Goal: Information Seeking & Learning: Learn about a topic

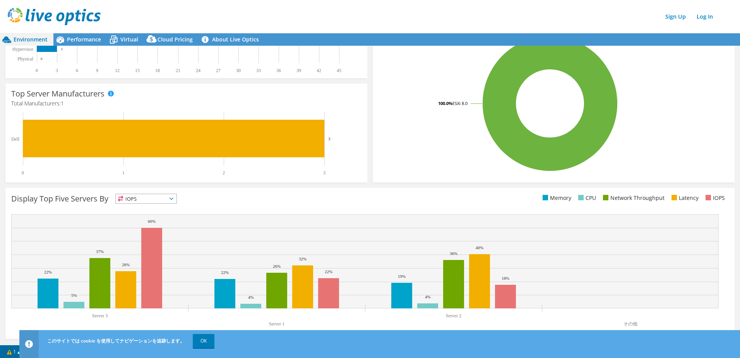
drag, startPoint x: 449, startPoint y: 79, endPoint x: 441, endPoint y: 141, distance: 63.3
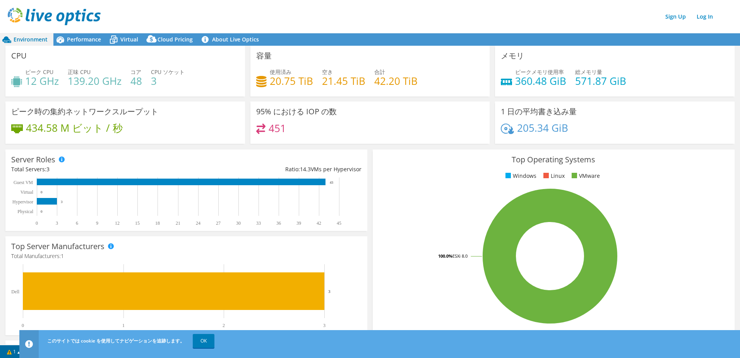
drag, startPoint x: 529, startPoint y: 190, endPoint x: 512, endPoint y: 106, distance: 85.4
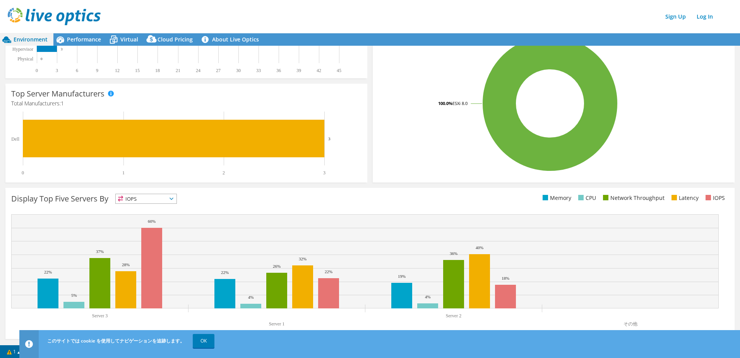
drag, startPoint x: 486, startPoint y: 174, endPoint x: 475, endPoint y: 191, distance: 19.3
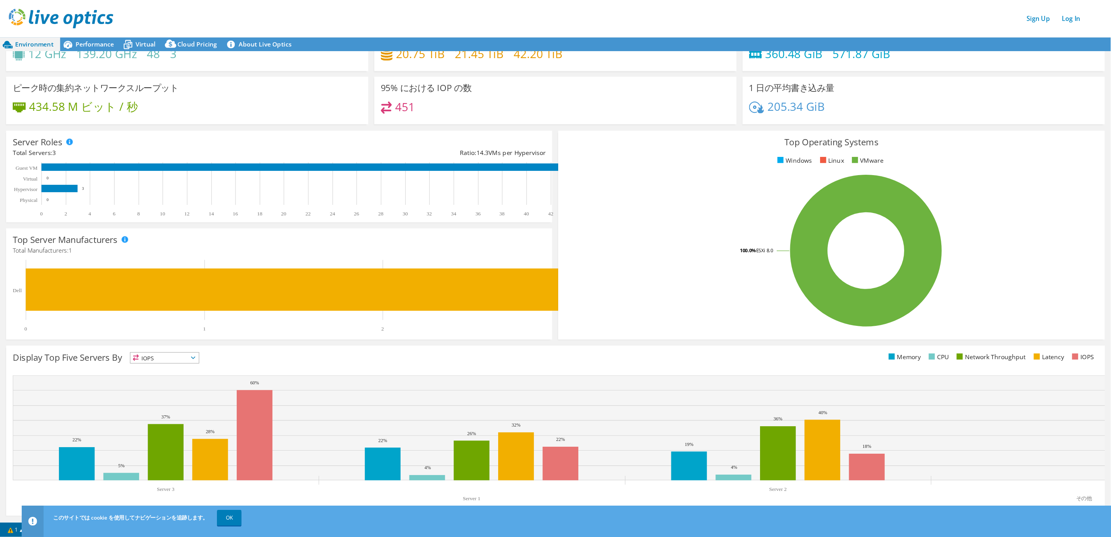
scroll to position [0, 0]
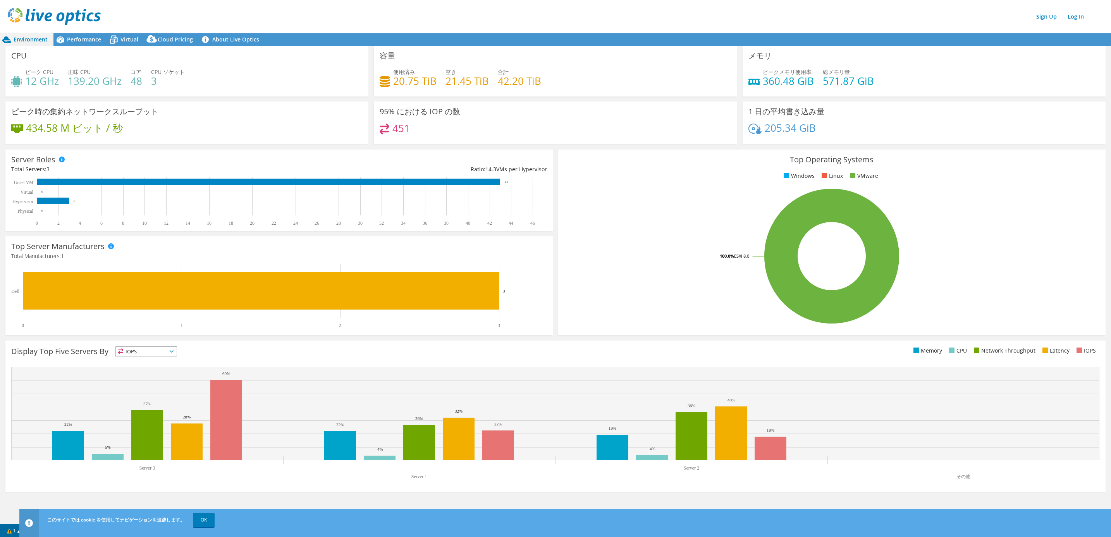
drag, startPoint x: 374, startPoint y: 108, endPoint x: 367, endPoint y: 36, distance: 72.0
drag, startPoint x: 359, startPoint y: 60, endPoint x: 343, endPoint y: 213, distance: 154.2
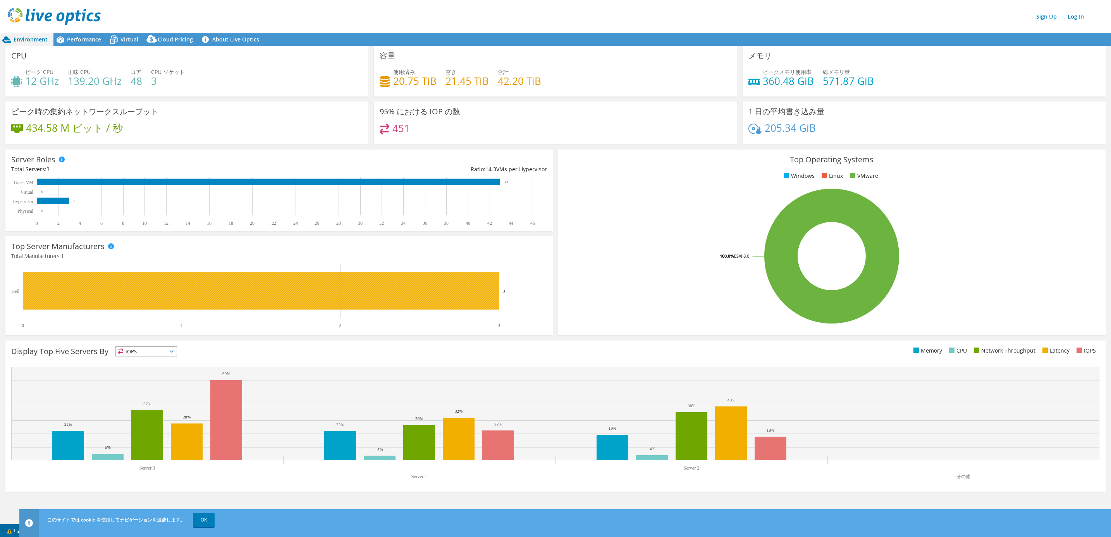
drag, startPoint x: 272, startPoint y: 360, endPoint x: 279, endPoint y: 265, distance: 95.5
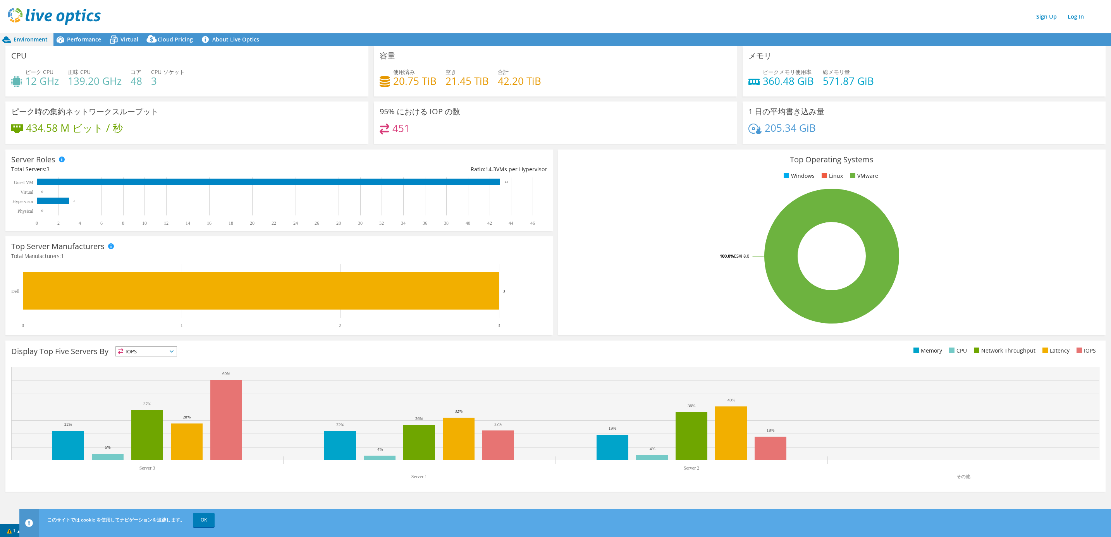
drag, startPoint x: 408, startPoint y: 261, endPoint x: 407, endPoint y: 112, distance: 149.1
click at [85, 39] on span "Performance" at bounding box center [84, 39] width 34 height 7
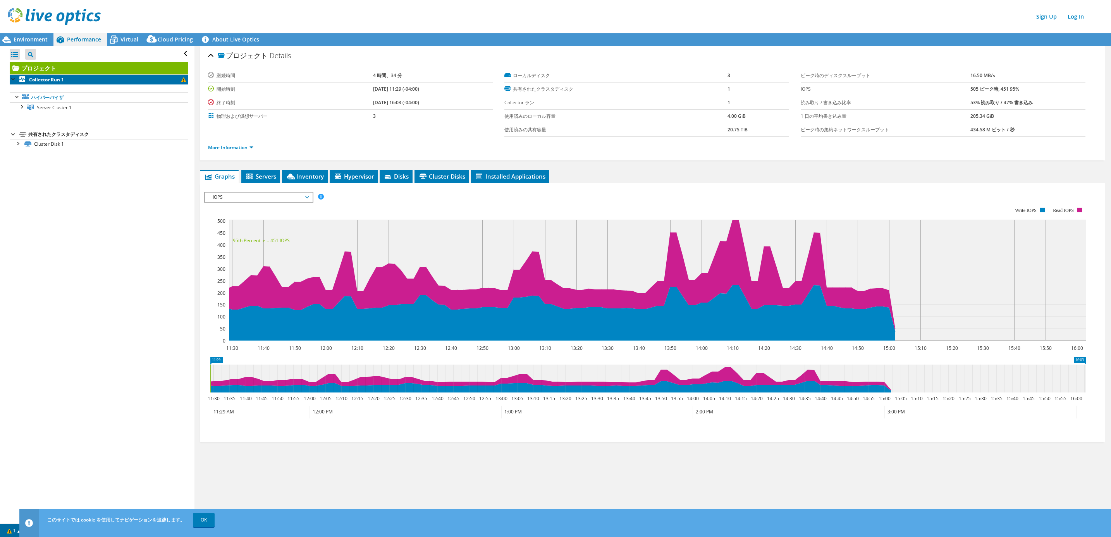
click at [36, 77] on b "Collector Run 1" at bounding box center [46, 79] width 35 height 7
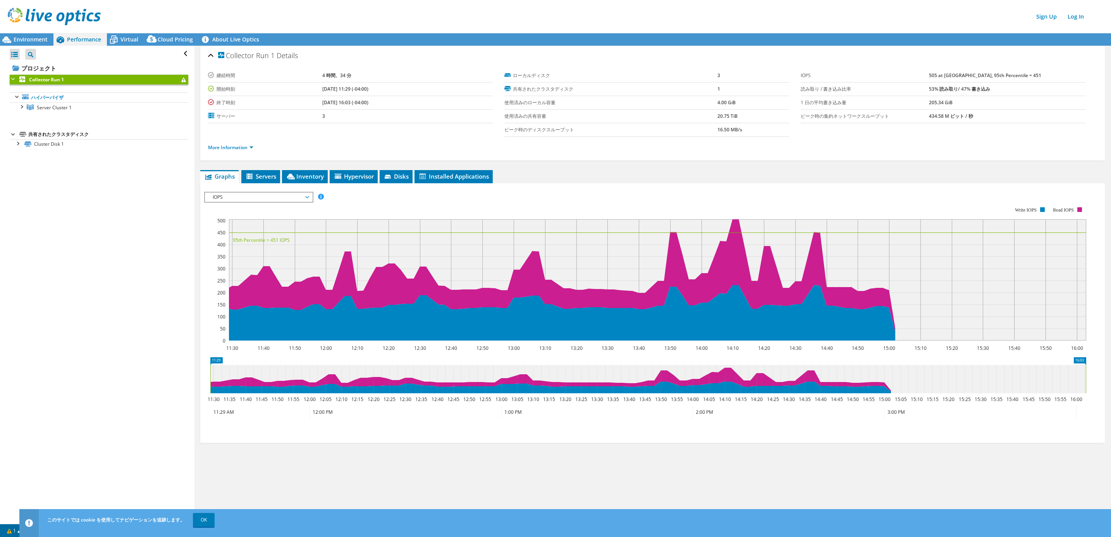
click at [135, 46] on div "Open All Close All Project Tree Filter" at bounding box center [99, 54] width 179 height 16
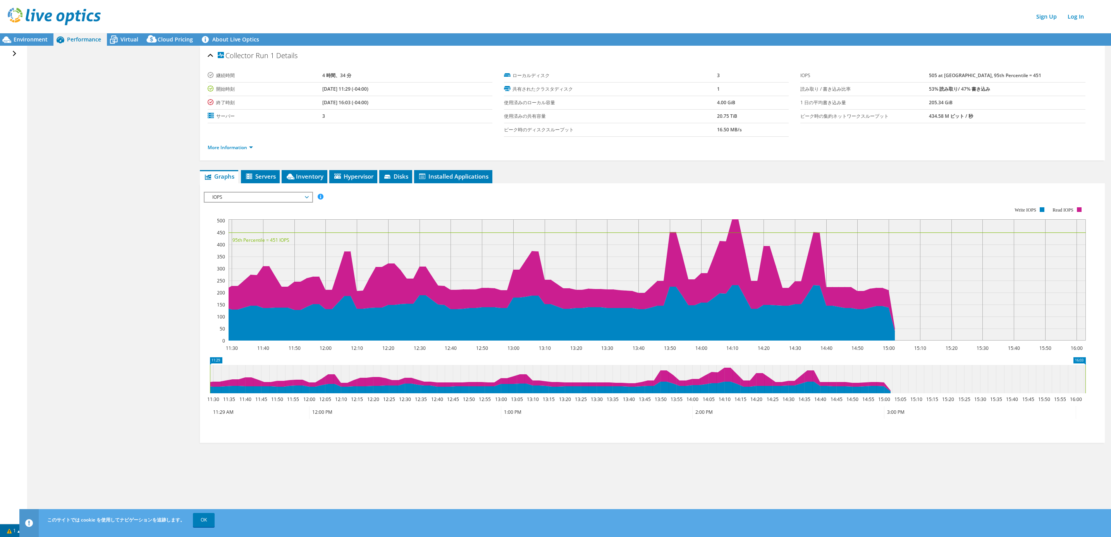
click at [14, 55] on div "Open All Close All Project Tree Filter" at bounding box center [15, 54] width 11 height 16
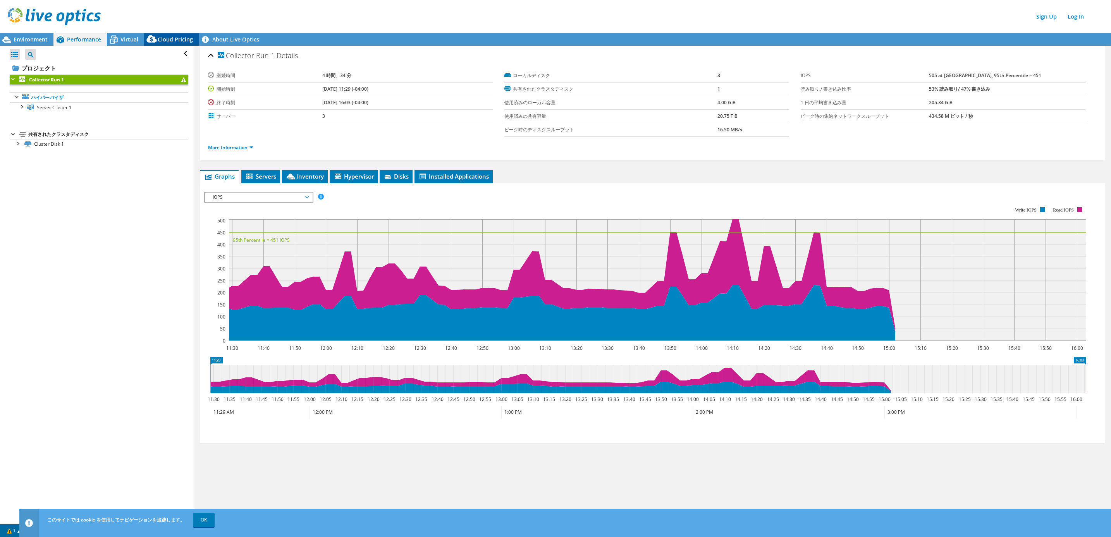
click at [161, 38] on span "Cloud Pricing" at bounding box center [175, 39] width 35 height 7
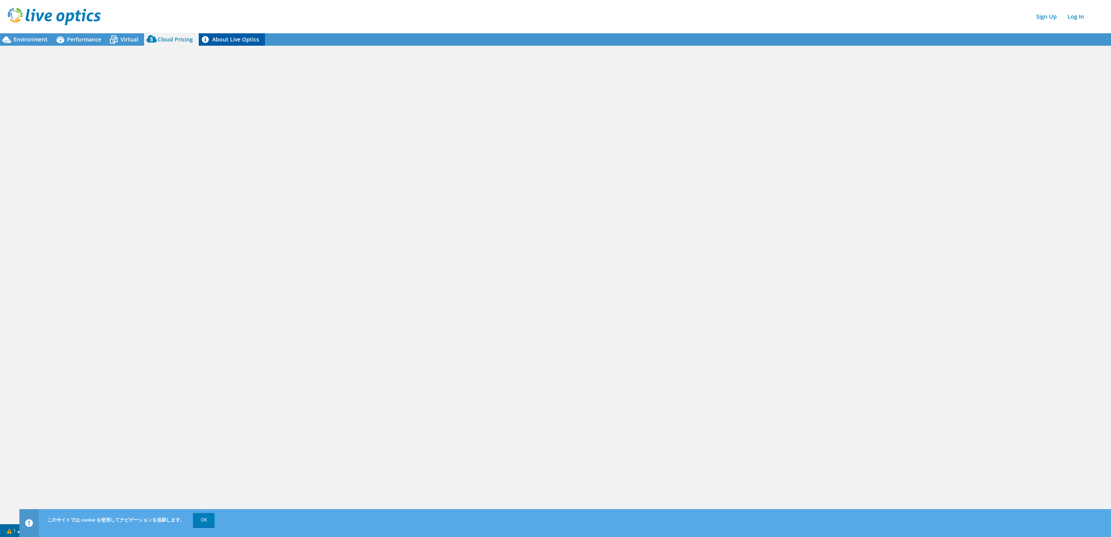
click at [204, 37] on icon at bounding box center [205, 39] width 7 height 7
click at [112, 42] on icon at bounding box center [114, 40] width 14 height 14
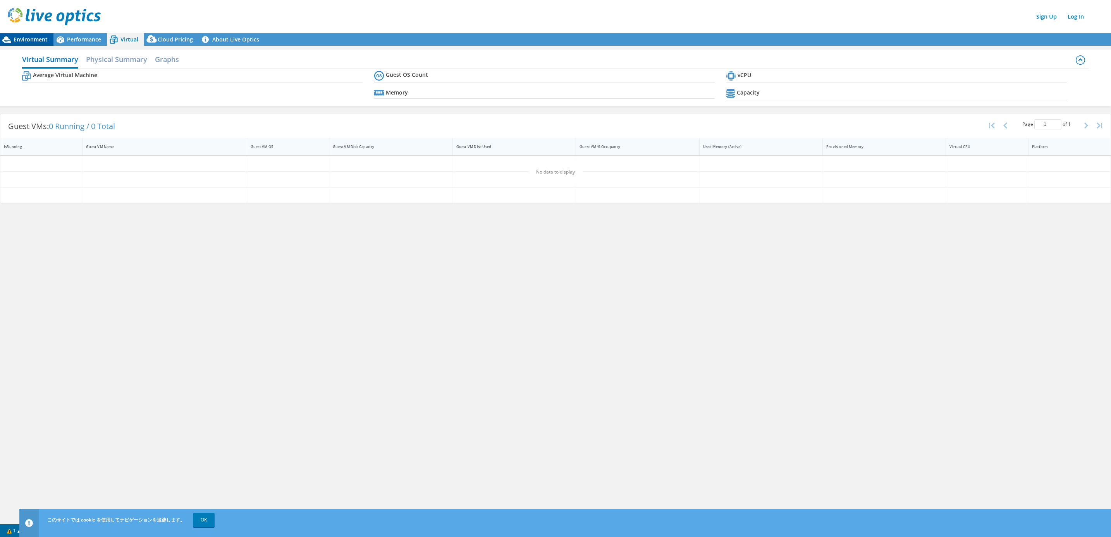
click at [17, 40] on span "Environment" at bounding box center [31, 39] width 34 height 7
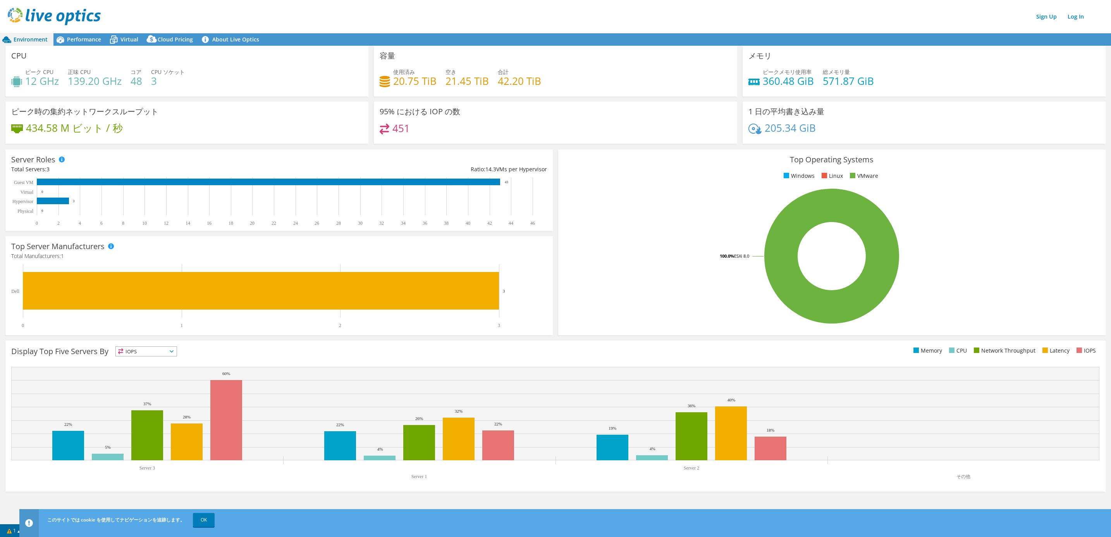
drag, startPoint x: 619, startPoint y: 280, endPoint x: 678, endPoint y: 154, distance: 138.4
click at [62, 13] on img at bounding box center [54, 16] width 93 height 17
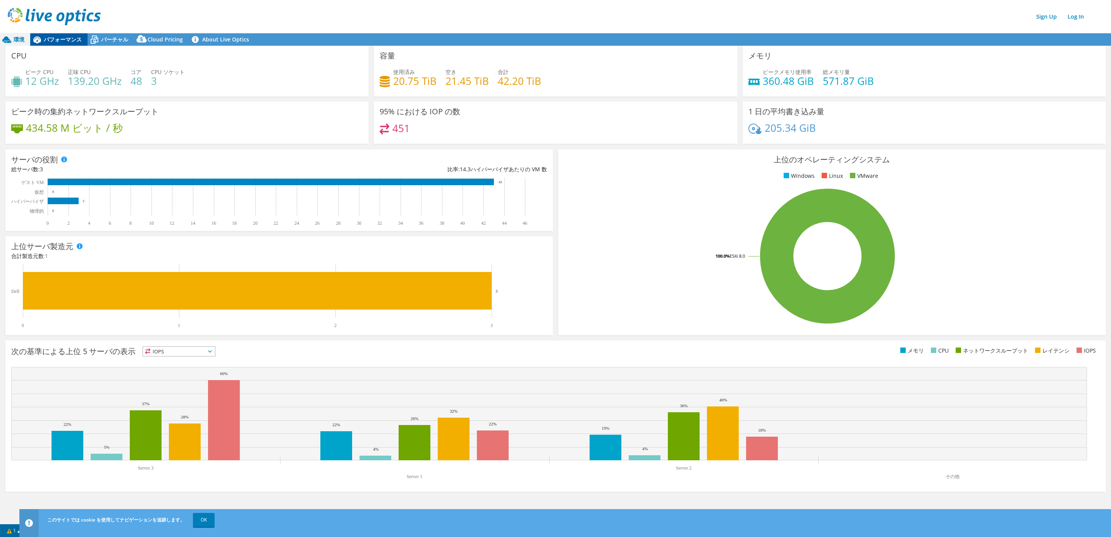
click at [76, 39] on span "パフォーマンス" at bounding box center [63, 39] width 38 height 7
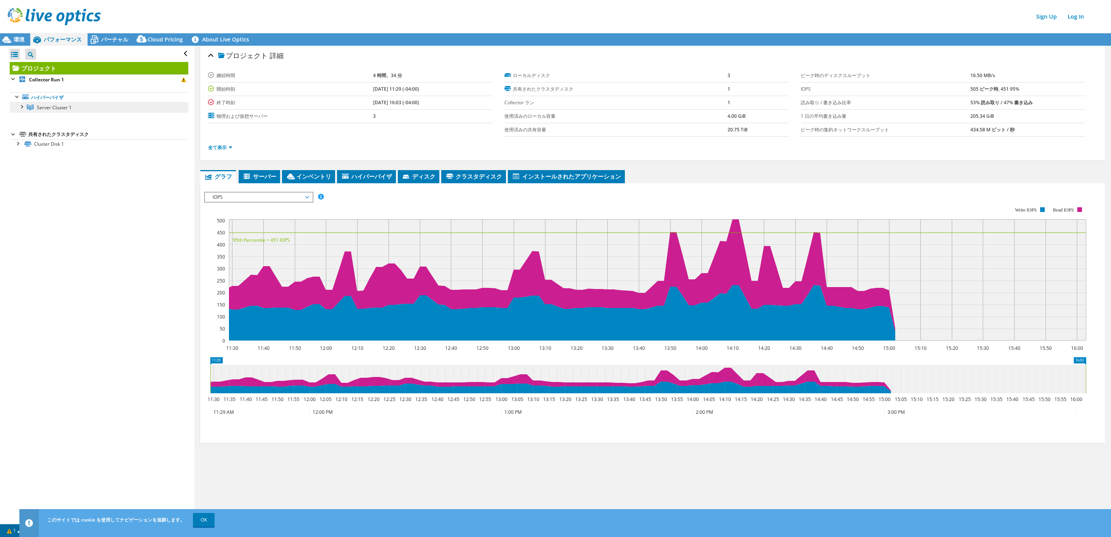
click at [54, 107] on span "Server Cluster 1" at bounding box center [54, 107] width 35 height 7
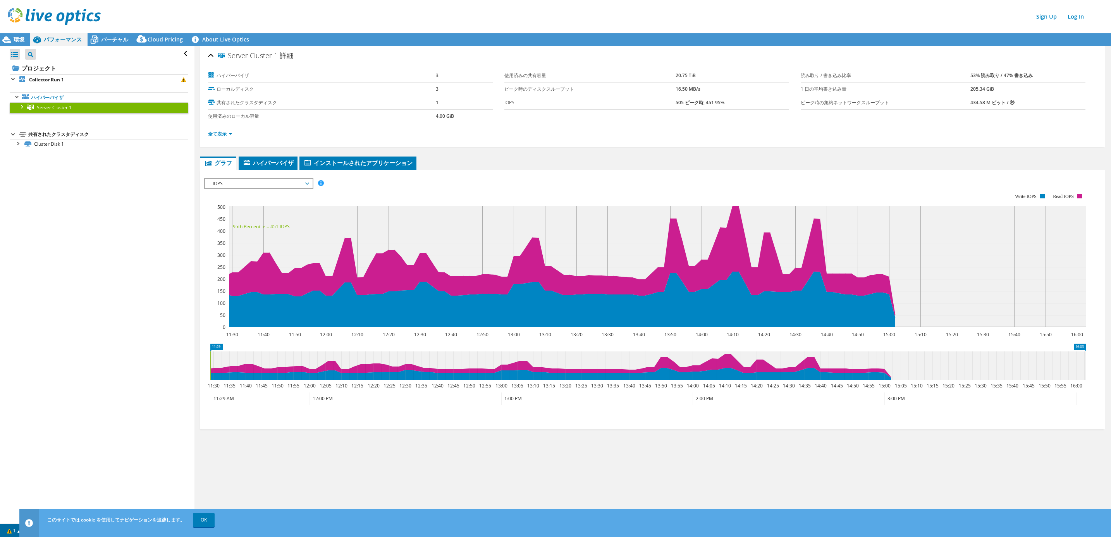
click at [20, 108] on div at bounding box center [21, 106] width 8 height 8
click at [26, 121] on link "Server 1" at bounding box center [99, 118] width 179 height 10
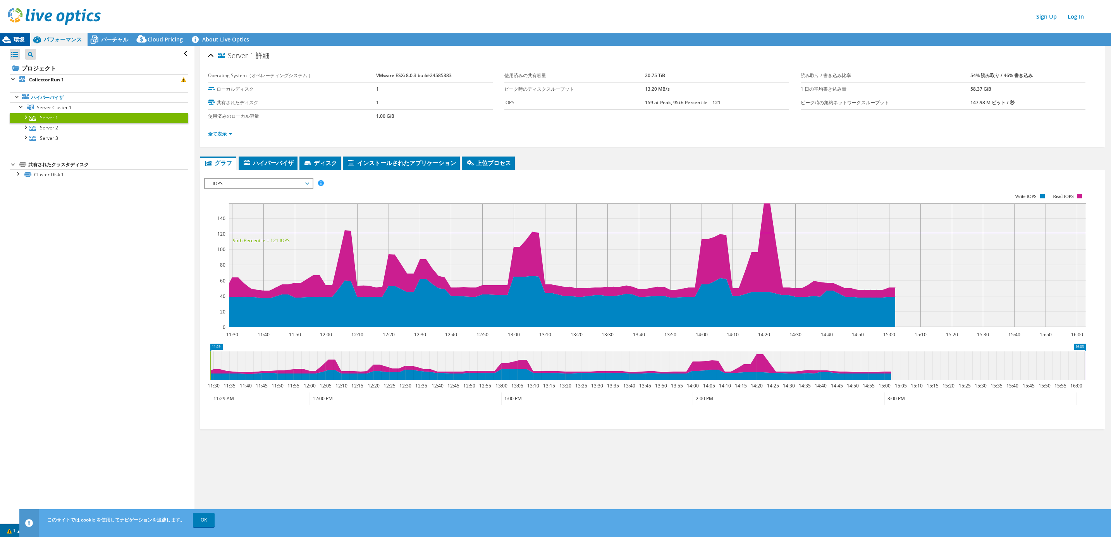
click at [17, 39] on span "環境" at bounding box center [19, 39] width 11 height 7
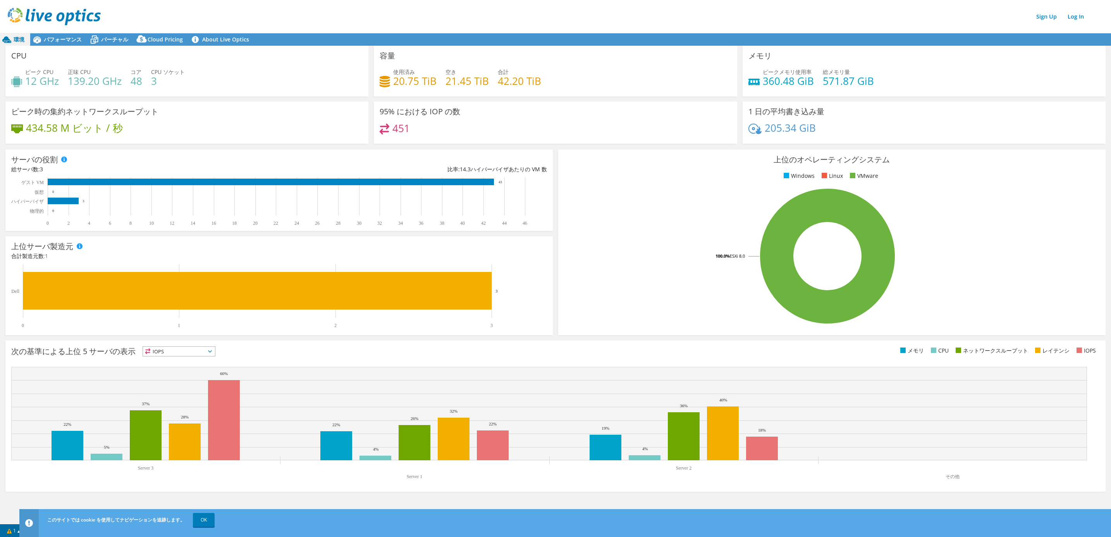
drag, startPoint x: 528, startPoint y: 222, endPoint x: 527, endPoint y: 279, distance: 56.9
drag, startPoint x: 646, startPoint y: 221, endPoint x: 650, endPoint y: 208, distance: 13.4
drag, startPoint x: 171, startPoint y: 494, endPoint x: 236, endPoint y: 15, distance: 482.9
click at [236, 15] on div "Sign Up Log In" at bounding box center [563, 16] width 1111 height 17
click at [45, 42] on span "パフォーマンス" at bounding box center [63, 39] width 38 height 7
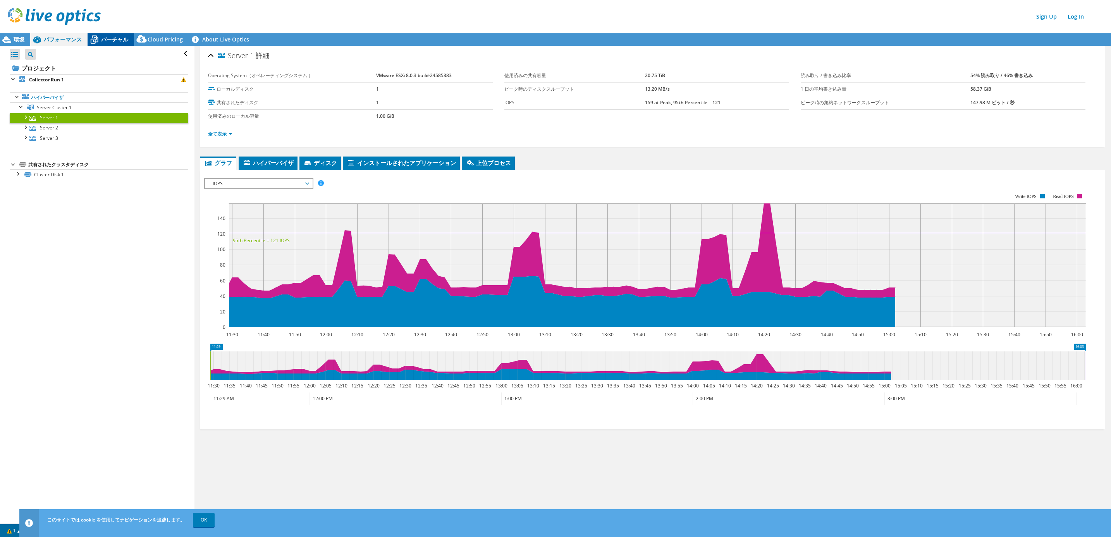
click at [100, 39] on icon at bounding box center [95, 40] width 14 height 14
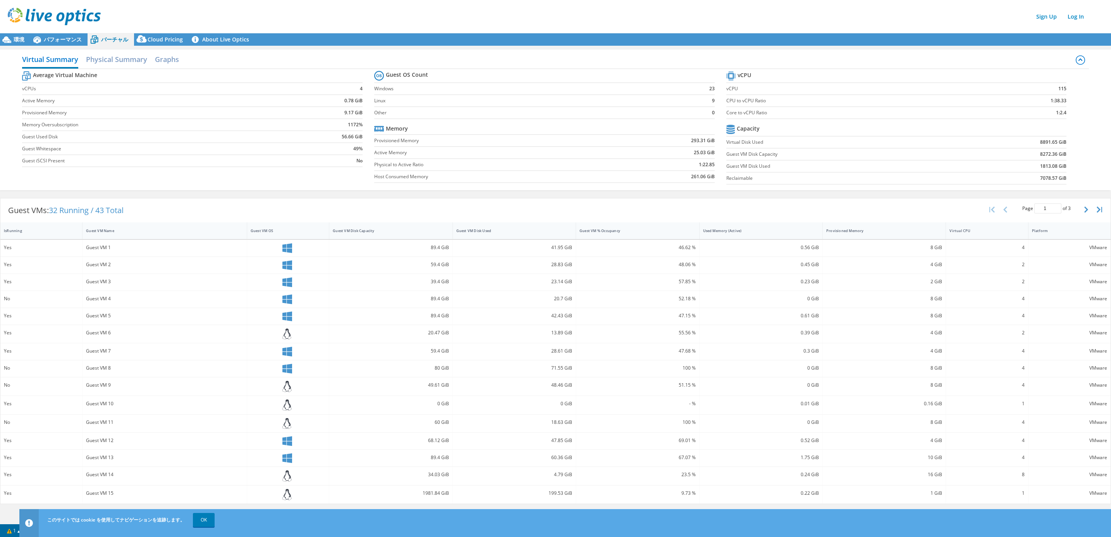
drag, startPoint x: 414, startPoint y: 297, endPoint x: 394, endPoint y: 461, distance: 165.7
drag, startPoint x: 568, startPoint y: 410, endPoint x: 568, endPoint y: 496, distance: 86.0
click at [44, 33] on header "Sign Up Log In" at bounding box center [563, 16] width 1126 height 33
click at [40, 38] on icon at bounding box center [37, 40] width 14 height 14
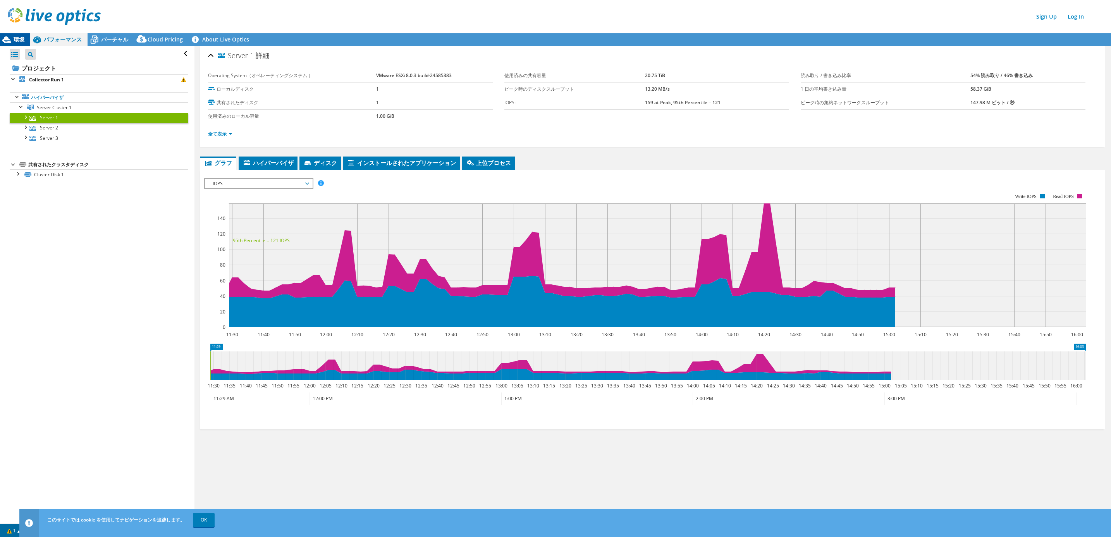
click at [13, 36] on icon at bounding box center [7, 40] width 14 height 14
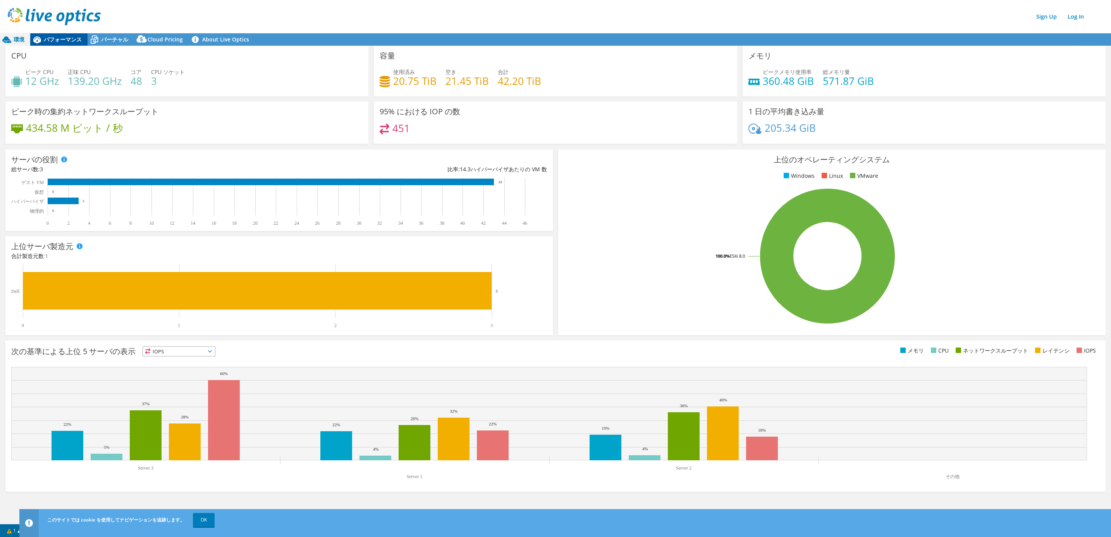
drag, startPoint x: 50, startPoint y: 34, endPoint x: 48, endPoint y: 39, distance: 5.8
click at [50, 35] on div "パフォーマンス" at bounding box center [58, 39] width 57 height 12
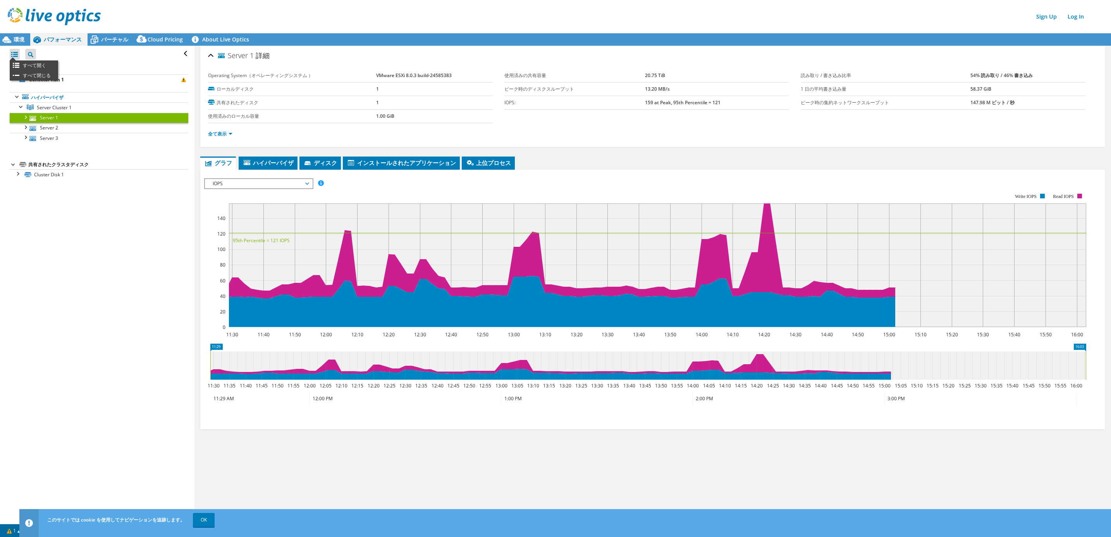
click at [15, 52] on div at bounding box center [15, 54] width 10 height 11
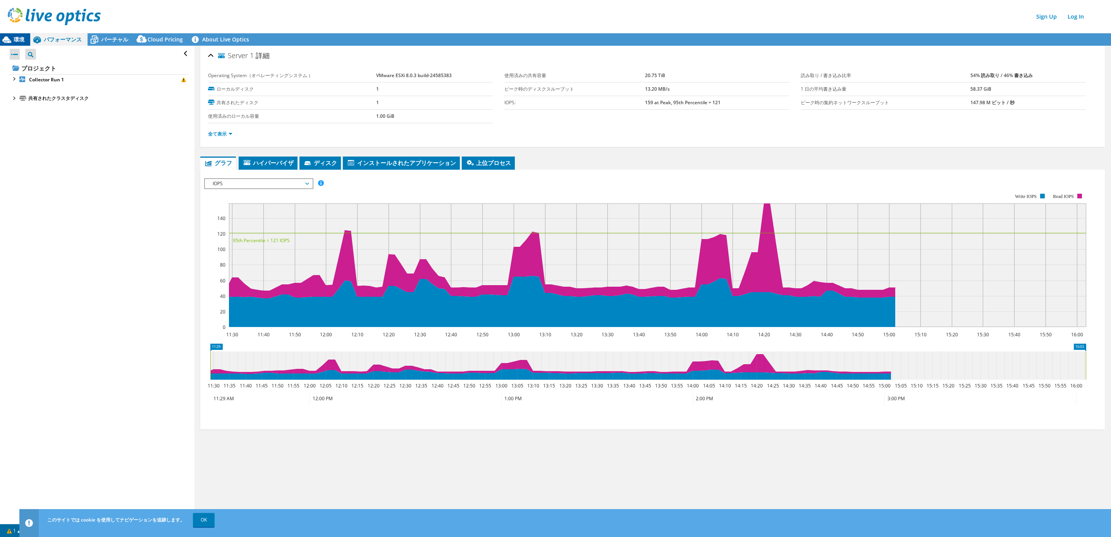
click at [17, 43] on div "環境" at bounding box center [15, 39] width 30 height 12
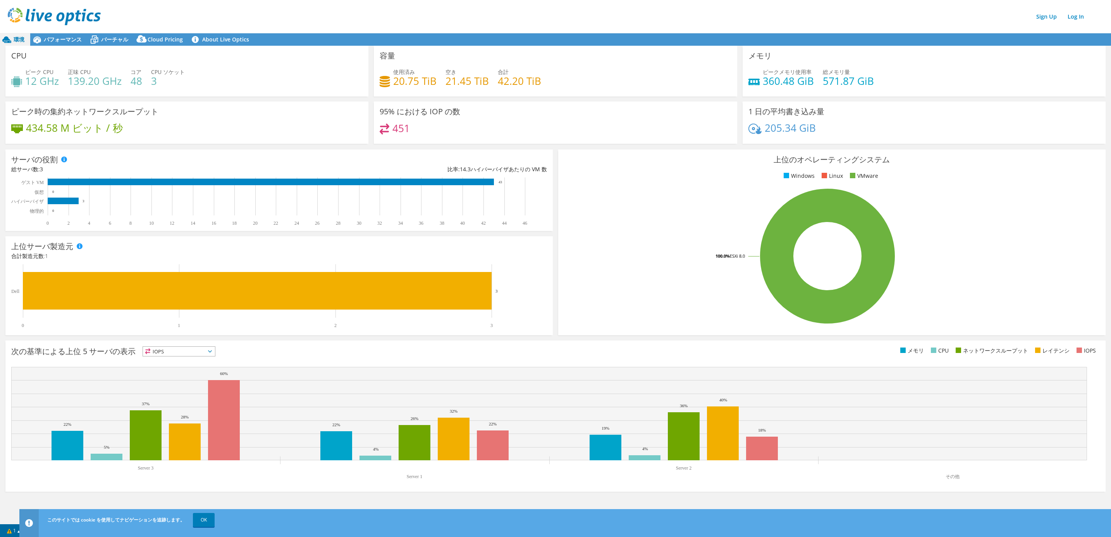
drag, startPoint x: 941, startPoint y: 154, endPoint x: 930, endPoint y: 338, distance: 184.6
click at [185, 348] on span "IOPS" at bounding box center [179, 351] width 72 height 9
click at [268, 342] on div "次の基準による上位 5 サーバの表示 IOPS IOPS 5%" at bounding box center [555, 415] width 1100 height 151
drag, startPoint x: 473, startPoint y: 180, endPoint x: 655, endPoint y: 121, distance: 191.4
click at [655, 121] on div "95% における IOP の数 451" at bounding box center [555, 122] width 363 height 42
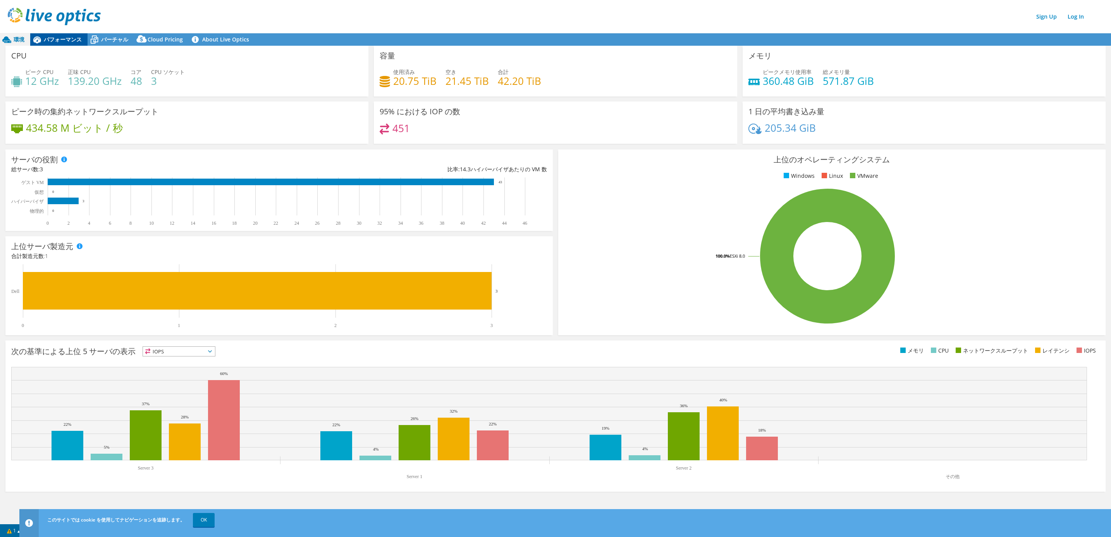
click at [79, 39] on span "パフォーマンス" at bounding box center [63, 39] width 38 height 7
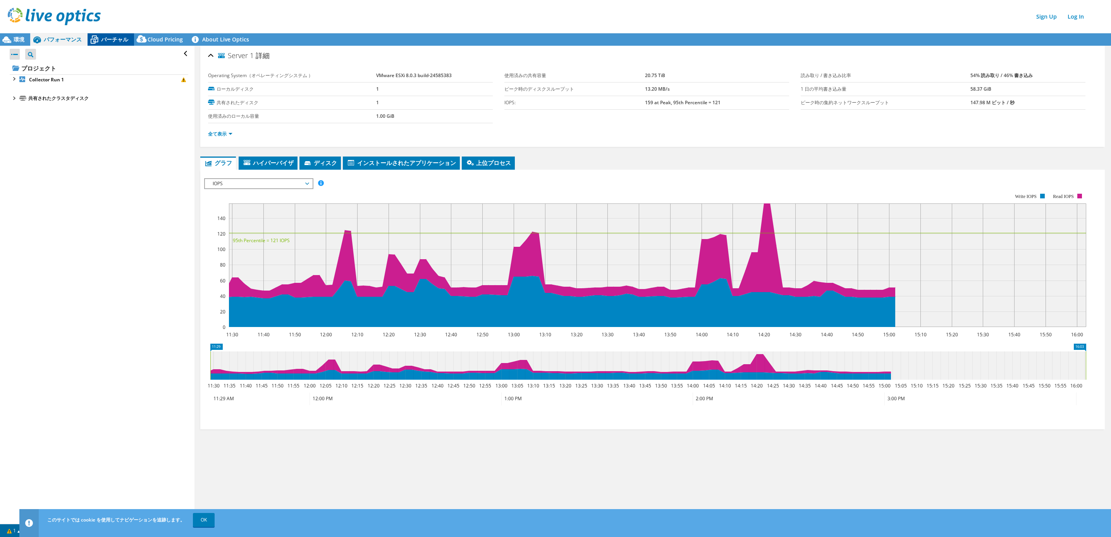
click at [113, 38] on span "バーチャル" at bounding box center [114, 39] width 27 height 7
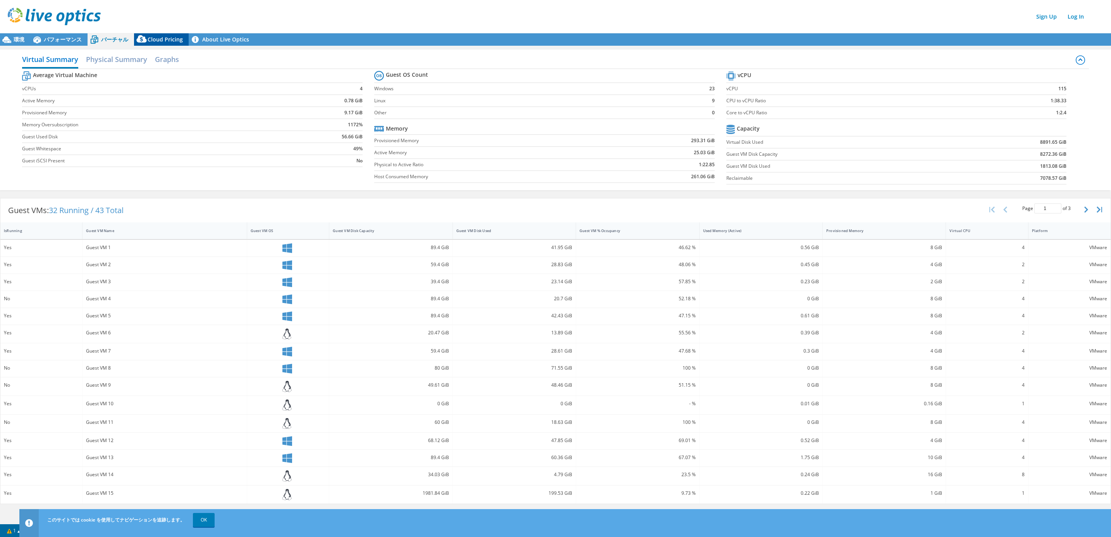
click at [146, 38] on icon at bounding box center [141, 40] width 15 height 15
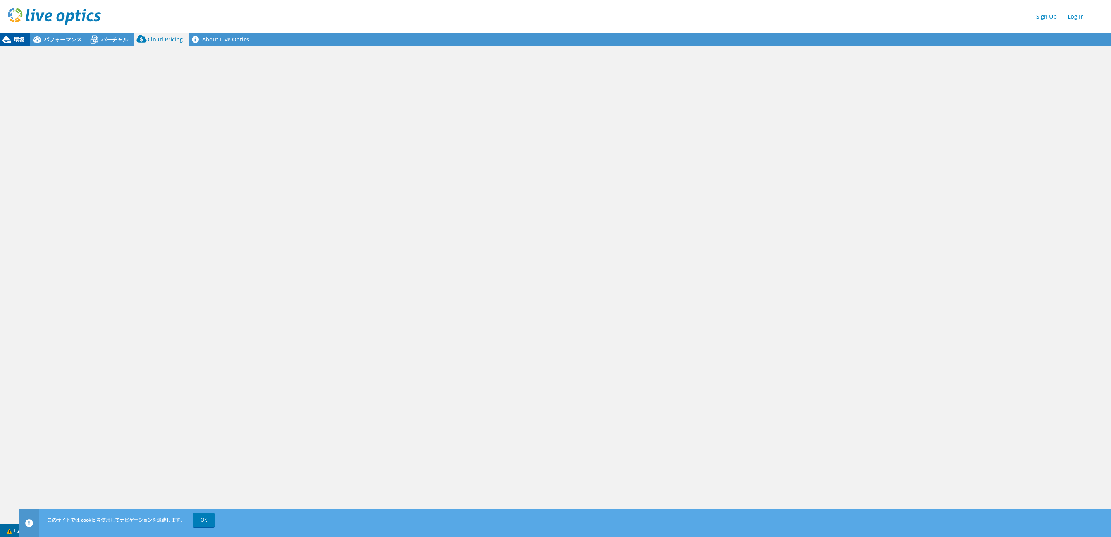
click at [10, 39] on icon at bounding box center [7, 40] width 14 height 14
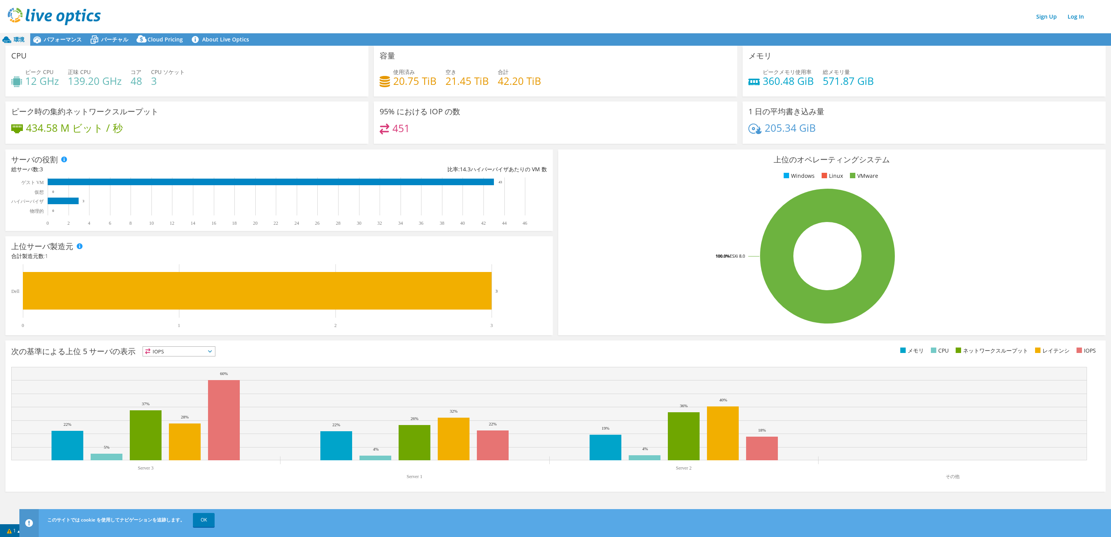
click at [795, 31] on header "Sign Up Log In" at bounding box center [563, 16] width 1126 height 33
drag, startPoint x: 781, startPoint y: 35, endPoint x: 775, endPoint y: 58, distance: 23.9
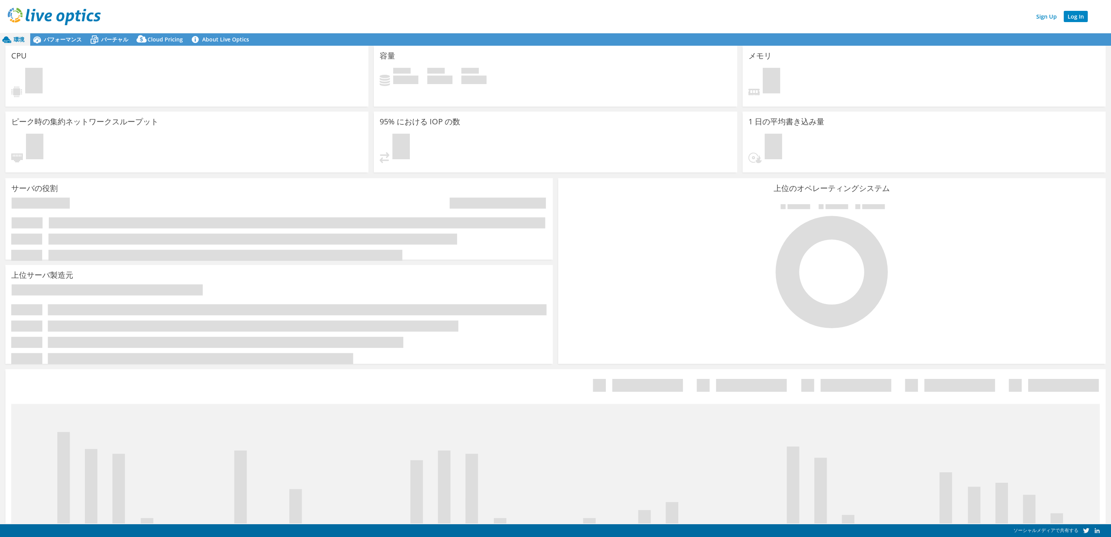
click at [1074, 14] on link "Log In" at bounding box center [1075, 16] width 24 height 11
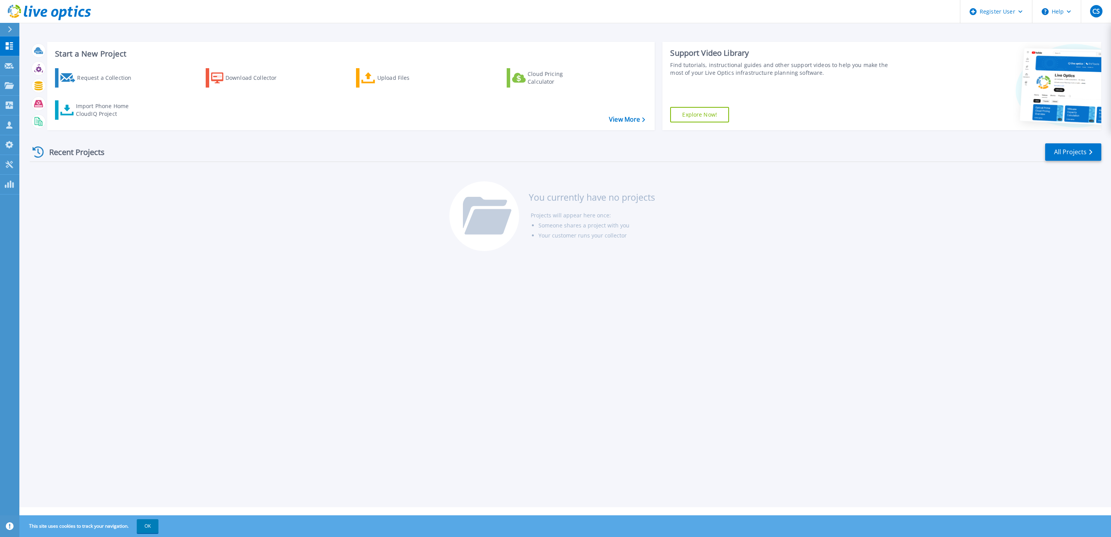
drag, startPoint x: 479, startPoint y: 289, endPoint x: 321, endPoint y: 140, distance: 217.8
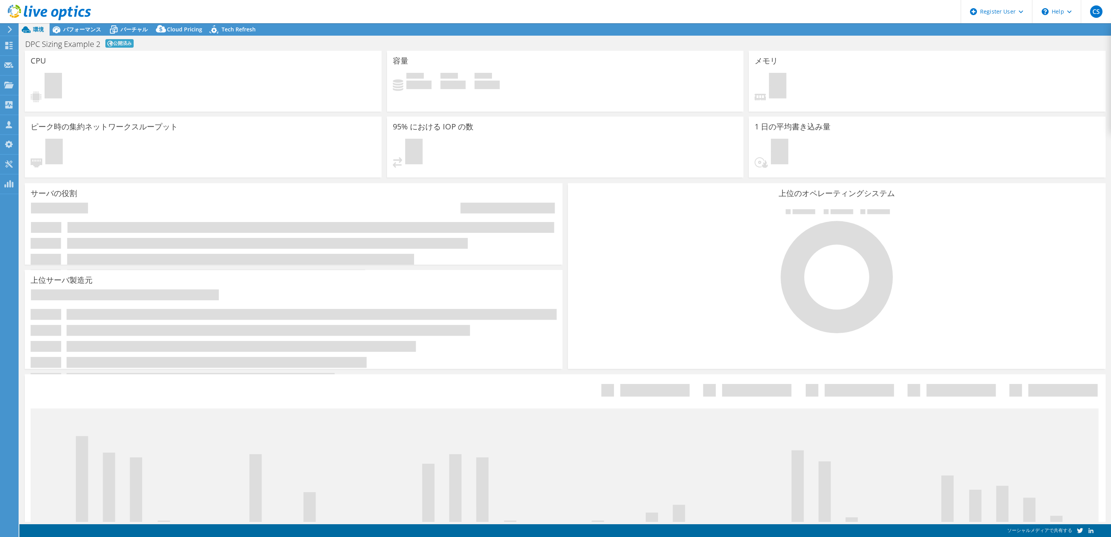
select select "[GEOGRAPHIC_DATA]"
select select "JPY"
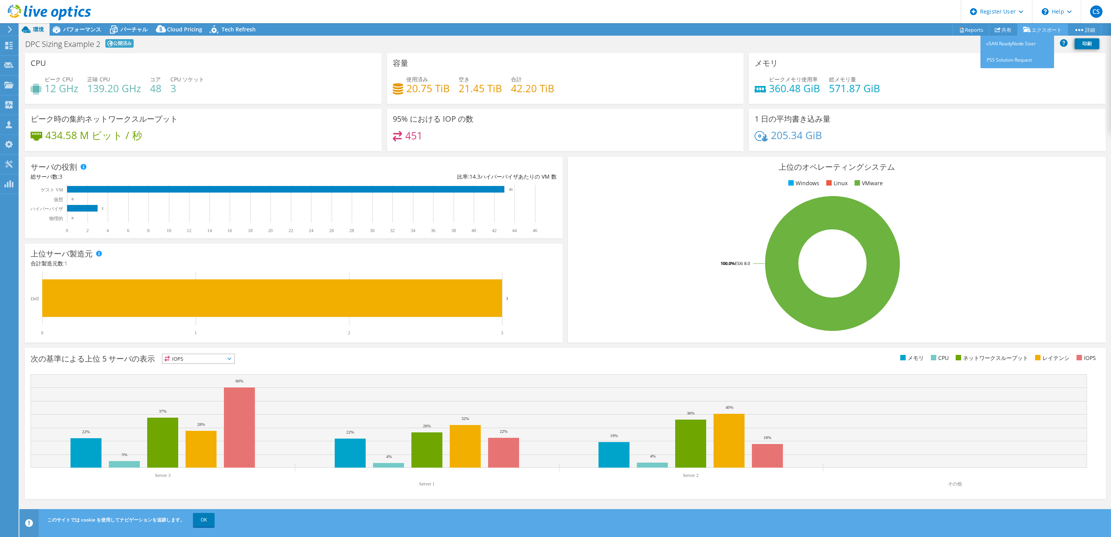
click at [1042, 26] on link "エクスポート" at bounding box center [1042, 30] width 51 height 12
click at [1016, 44] on link "vSAN ReadyNode Sizer" at bounding box center [1017, 44] width 74 height 16
drag, startPoint x: 345, startPoint y: 246, endPoint x: 316, endPoint y: 112, distance: 137.5
drag, startPoint x: 439, startPoint y: 172, endPoint x: 157, endPoint y: 82, distance: 296.1
click at [67, 27] on span "パフォーマンス" at bounding box center [82, 29] width 38 height 7
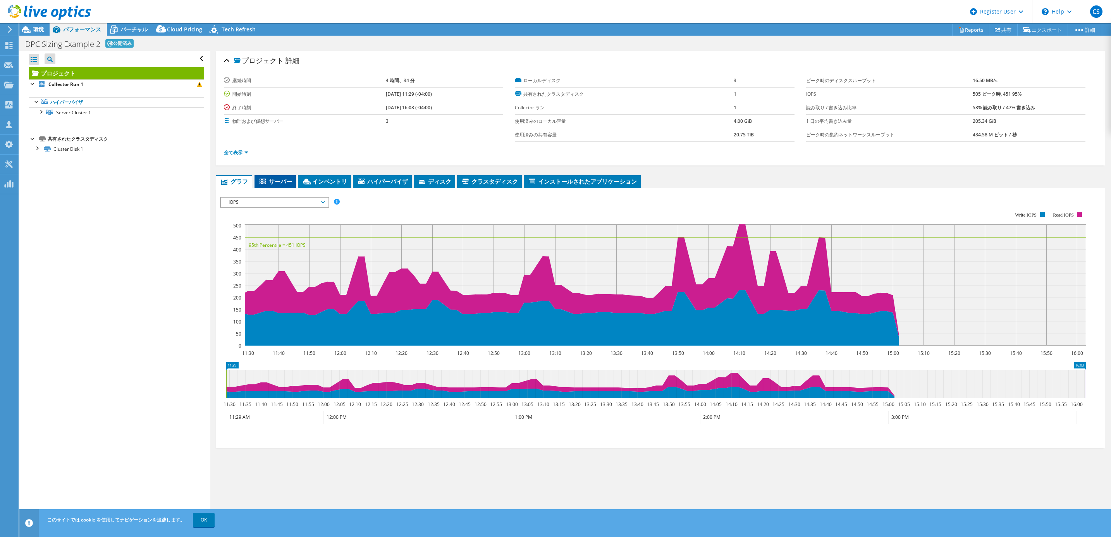
click at [284, 179] on span "サーバー" at bounding box center [275, 181] width 34 height 8
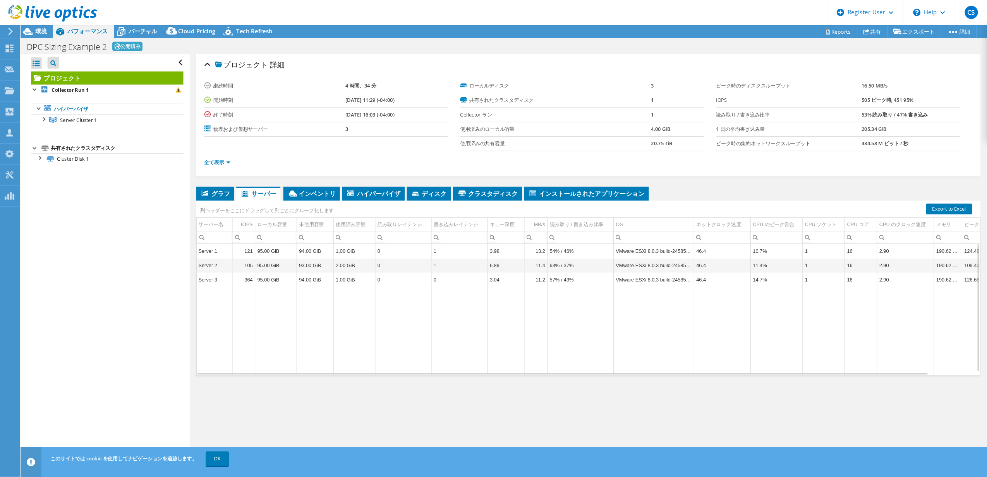
scroll to position [2, 0]
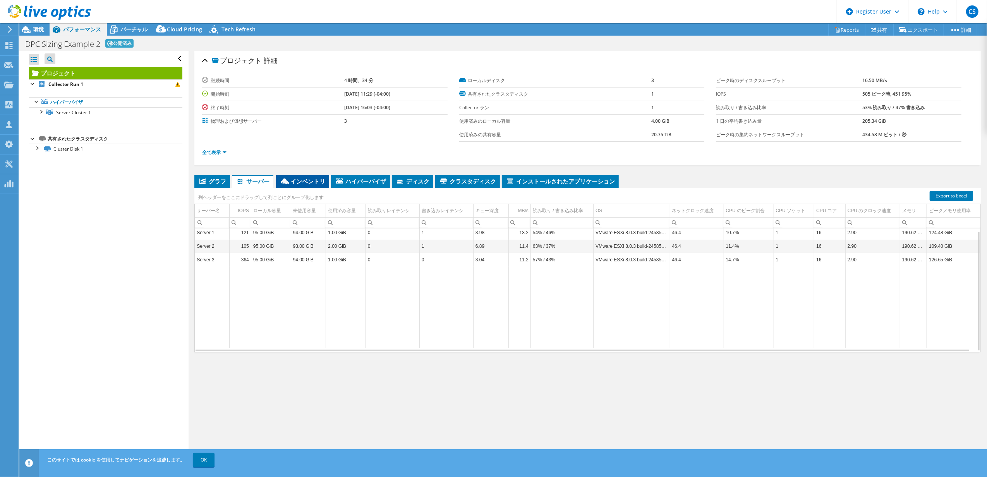
click at [305, 180] on span "インベントリ" at bounding box center [302, 181] width 45 height 8
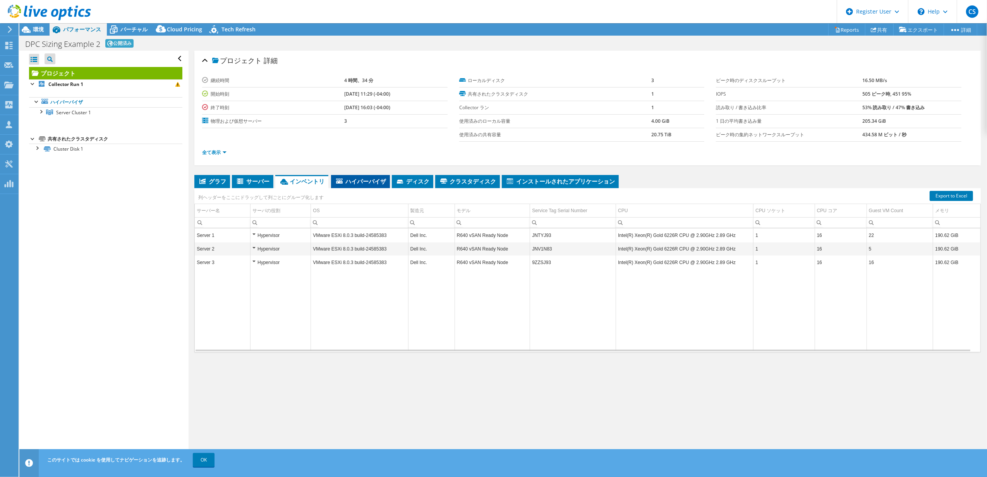
click at [355, 180] on span "ハイパーバイザ" at bounding box center [360, 181] width 51 height 8
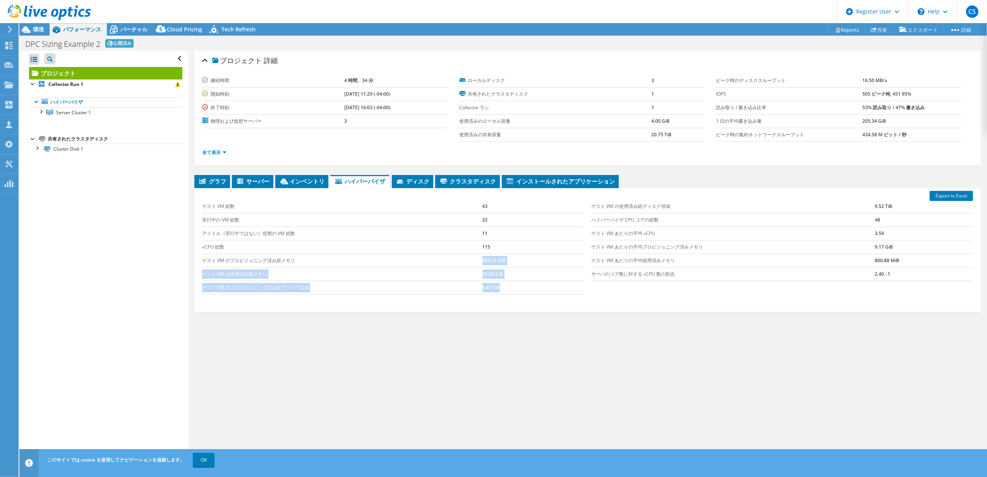
drag, startPoint x: 474, startPoint y: 265, endPoint x: 525, endPoint y: 284, distance: 54.3
click at [525, 284] on tbody "ゲスト VM 総数 43 実行中の VM 総数 32 アイドル（実行中ではない）状態の VM 総数 11 vCPU 総数 115 ゲスト VM のプロビジョニ…" at bounding box center [392, 247] width 381 height 95
drag, startPoint x: 525, startPoint y: 284, endPoint x: 528, endPoint y: 287, distance: 4.1
click at [528, 287] on td "9.87 TiB" at bounding box center [532, 288] width 101 height 14
drag, startPoint x: 528, startPoint y: 292, endPoint x: 260, endPoint y: 197, distance: 284.0
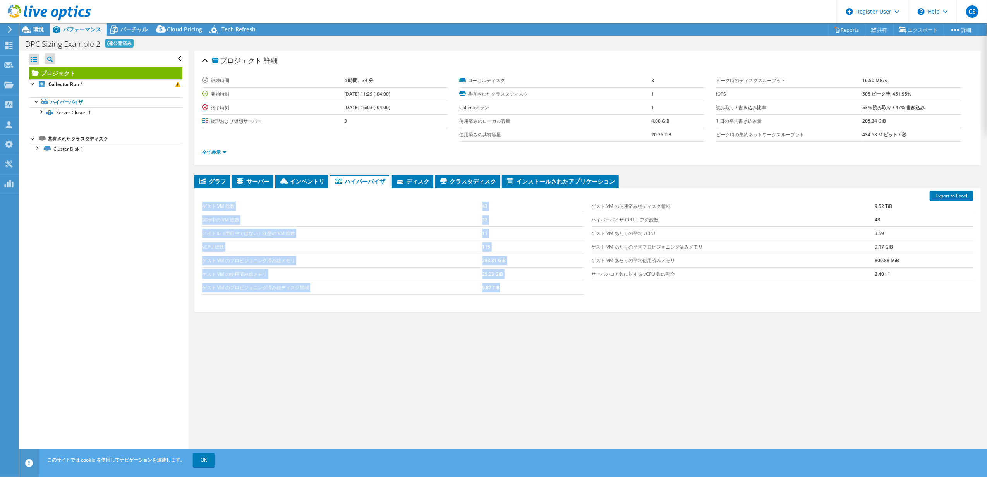
click at [254, 197] on div "ゲスト VM 総数 43 実行中の VM 総数 32 アイドル（実行中ではない）状態の VM 総数 11 vCPU 総数 115 ゲスト VM のプロビジョニ…" at bounding box center [392, 247] width 389 height 110
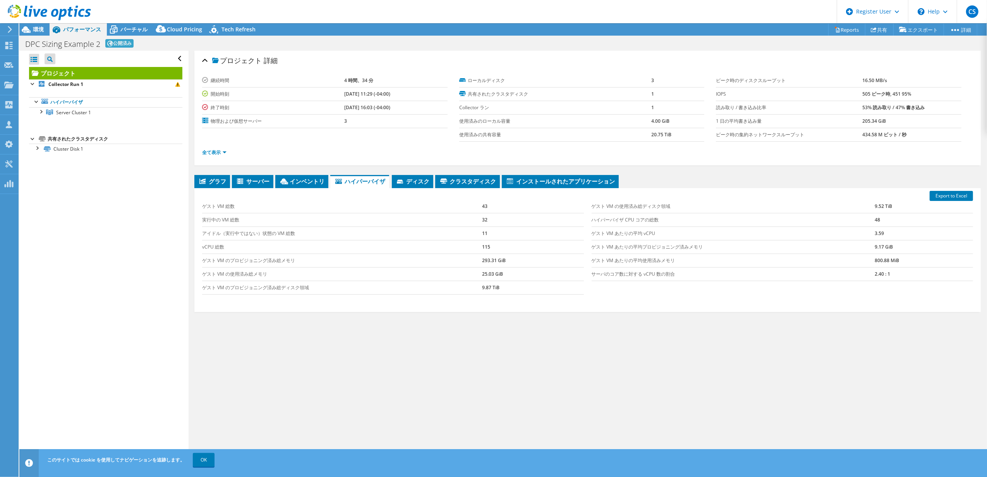
drag, startPoint x: 896, startPoint y: 262, endPoint x: 896, endPoint y: 271, distance: 9.3
click at [896, 268] on tbody "ゲスト VM の使用済み総ディスク領域 9.52 TiB ハイパーバイザ CPU コアの総数 48 ゲスト VM あたりの平均 vCPU 3.59 ゲスト V…" at bounding box center [782, 240] width 381 height 81
drag, startPoint x: 896, startPoint y: 271, endPoint x: 897, endPoint y: 279, distance: 7.4
click at [897, 279] on td "2.40 : 1" at bounding box center [924, 274] width 98 height 14
click at [259, 370] on div "プロジェクト 詳細 継続時間 4 時間、34 分 開始時刻 07/15/2025, 11:29 (-04:00) 終了時刻 07/15/2025, 16:03…" at bounding box center [588, 256] width 798 height 411
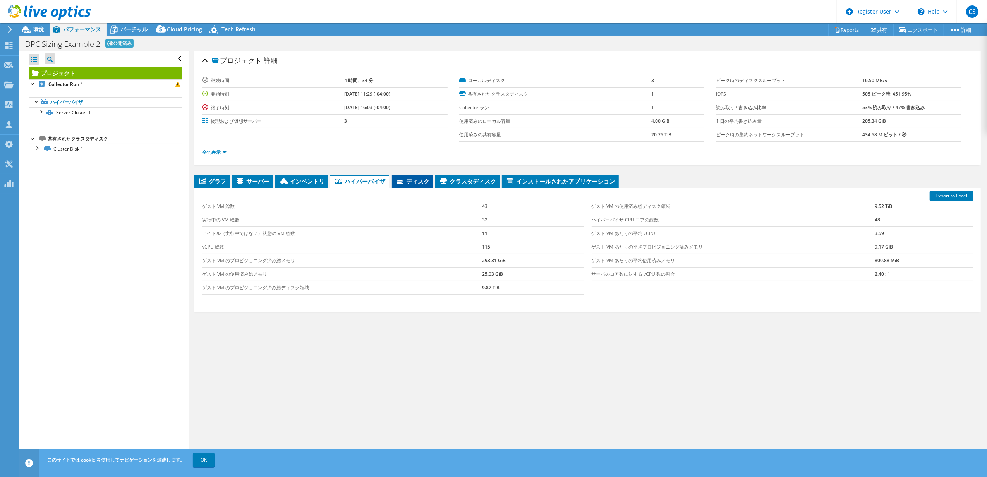
click at [421, 182] on span "ディスク" at bounding box center [413, 181] width 34 height 8
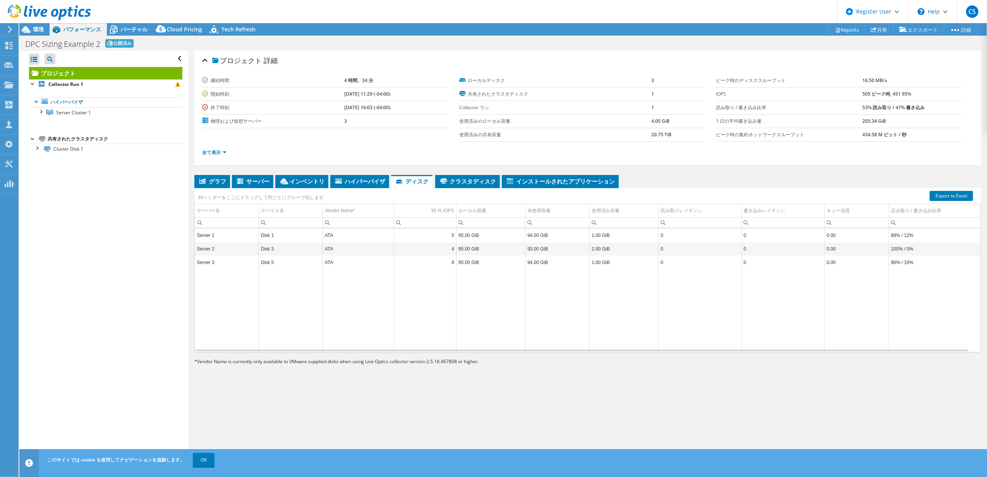
click at [471, 230] on td "95.00 GiB" at bounding box center [491, 235] width 69 height 14
click at [471, 236] on td "95.00 GiB" at bounding box center [491, 235] width 69 height 14
click at [482, 177] on li "クラスタディスク" at bounding box center [467, 181] width 65 height 13
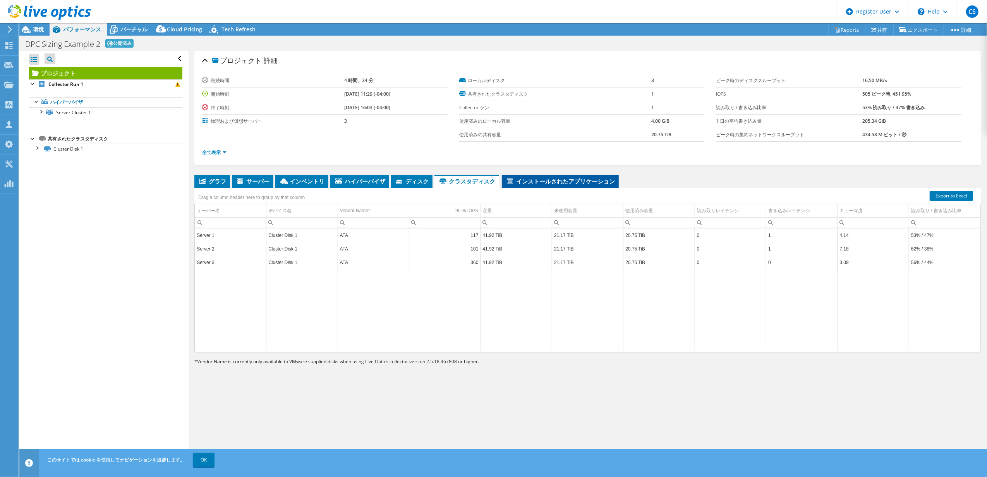
click at [550, 181] on span "インストールされたアプリケーション" at bounding box center [560, 181] width 109 height 8
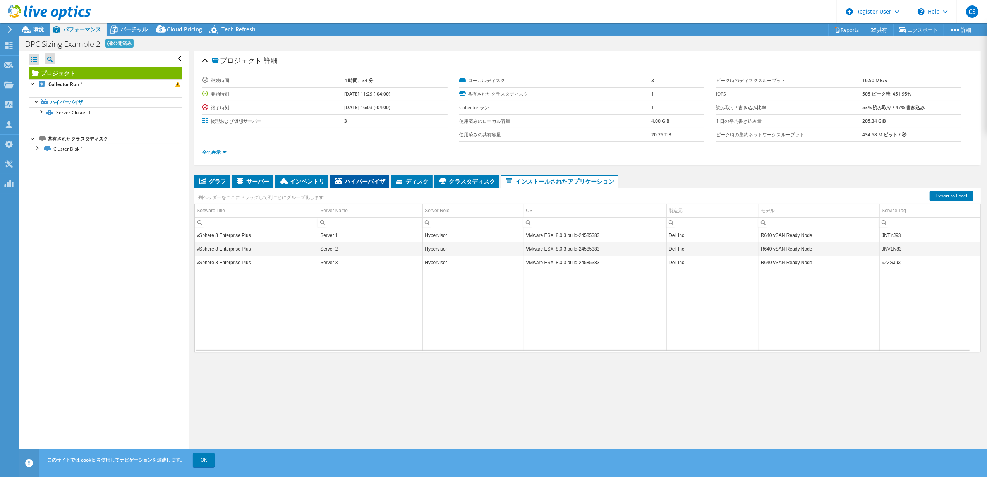
click at [345, 183] on span "ハイパーバイザ" at bounding box center [359, 181] width 51 height 8
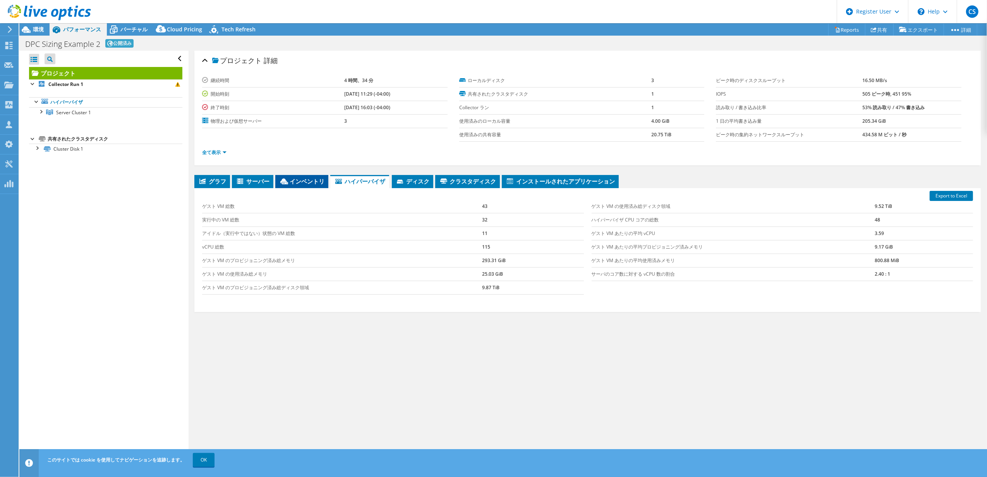
click at [297, 177] on span "インベントリ" at bounding box center [301, 181] width 45 height 8
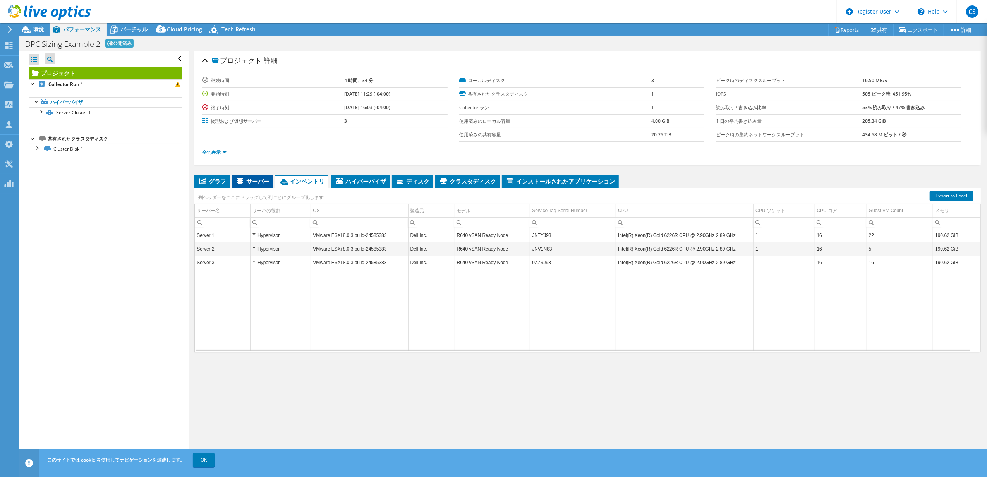
click at [259, 178] on span "サーバー" at bounding box center [253, 181] width 34 height 8
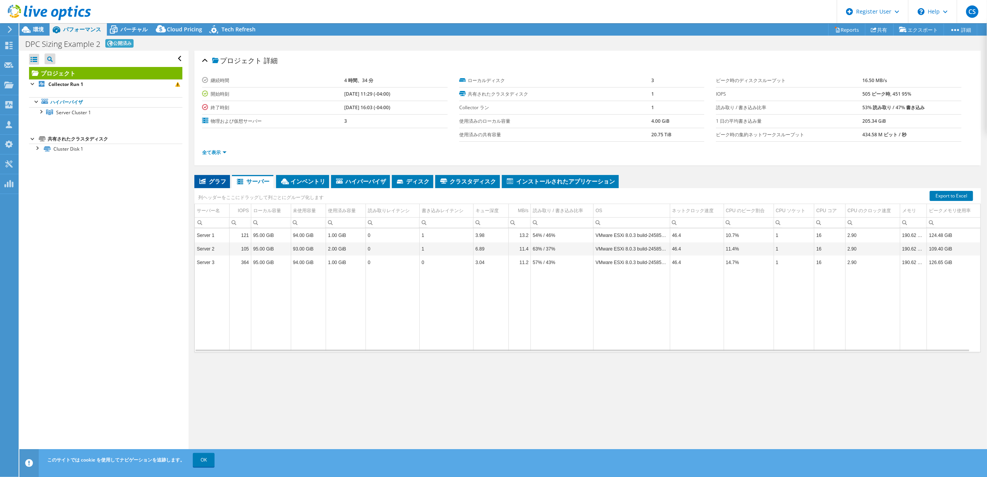
click at [205, 182] on icon at bounding box center [202, 181] width 6 height 5
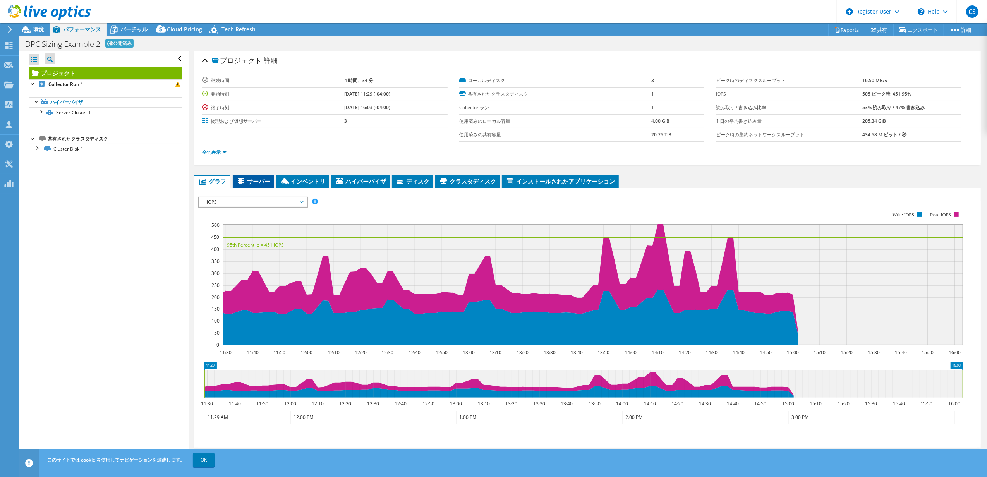
click at [245, 179] on li "サーバー" at bounding box center [253, 181] width 41 height 13
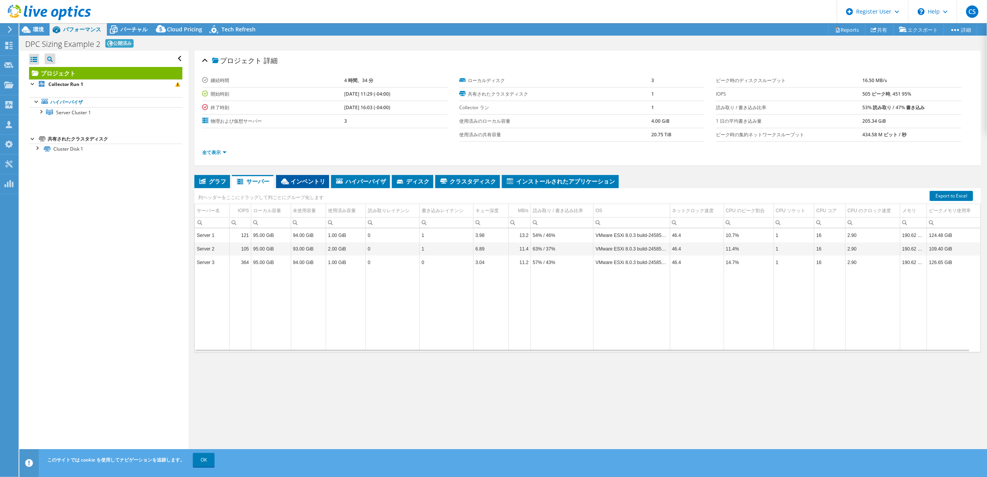
click at [304, 178] on span "インベントリ" at bounding box center [302, 181] width 45 height 8
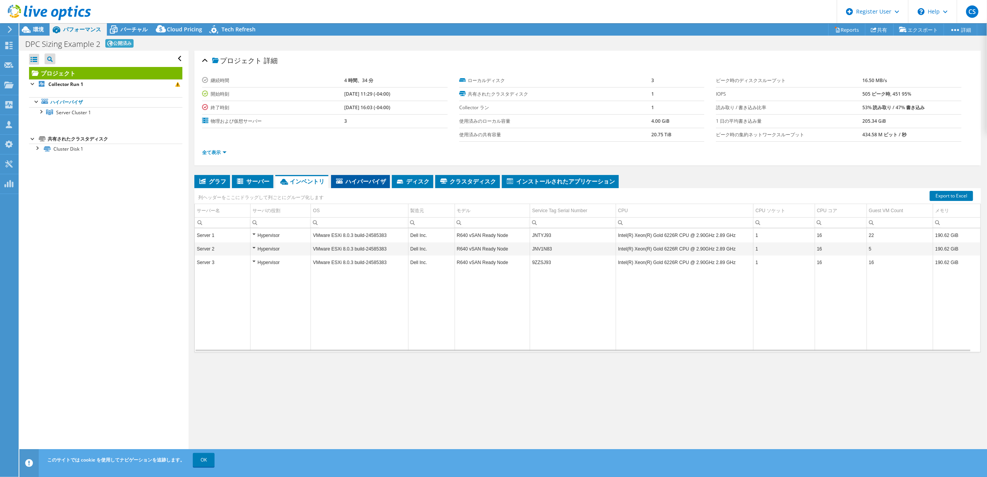
click at [338, 183] on icon at bounding box center [339, 181] width 7 height 5
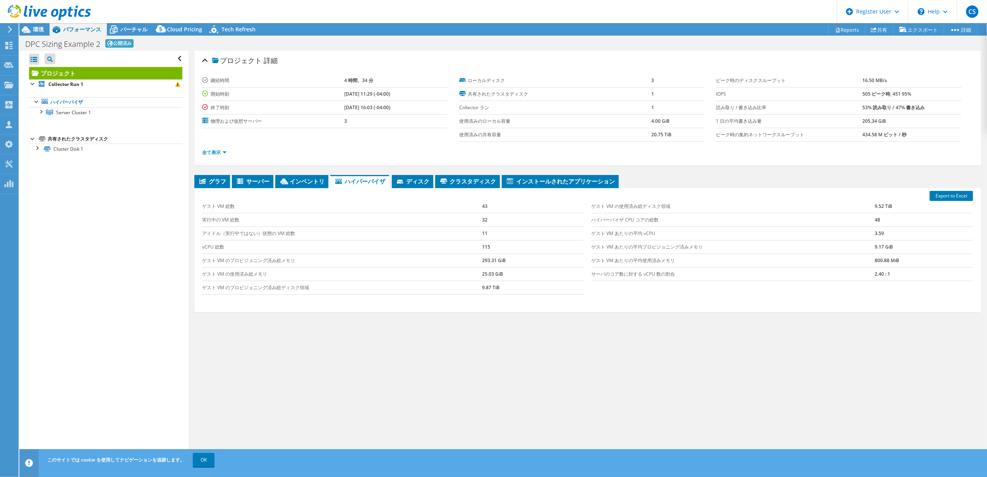
click at [403, 189] on div "Export to Excel ゲスト VM 総数 43 実行中の VM 総数 32 アイドル（実行中ではない）状態の VM 総数 11 vCPU 総数 11…" at bounding box center [587, 250] width 786 height 124
click at [411, 185] on span "ディスク" at bounding box center [413, 181] width 34 height 8
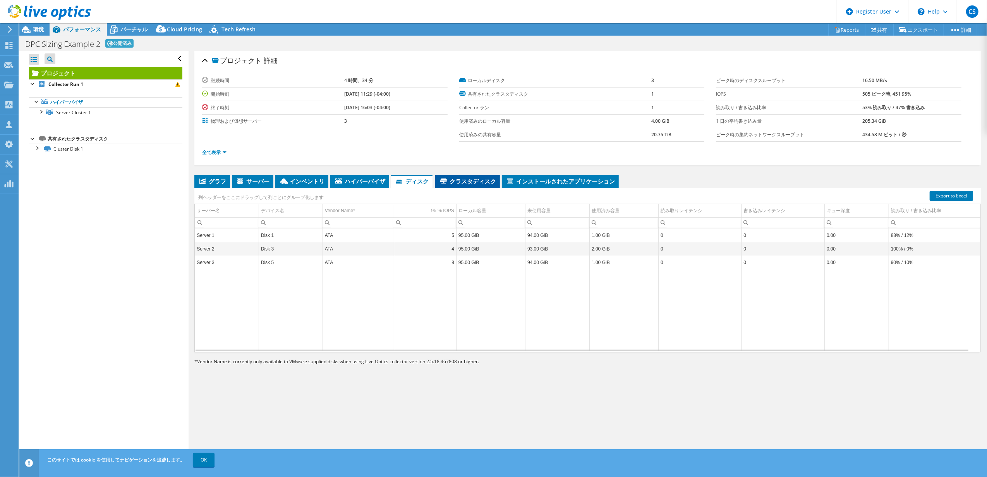
click at [470, 182] on span "クラスタディスク" at bounding box center [467, 181] width 57 height 8
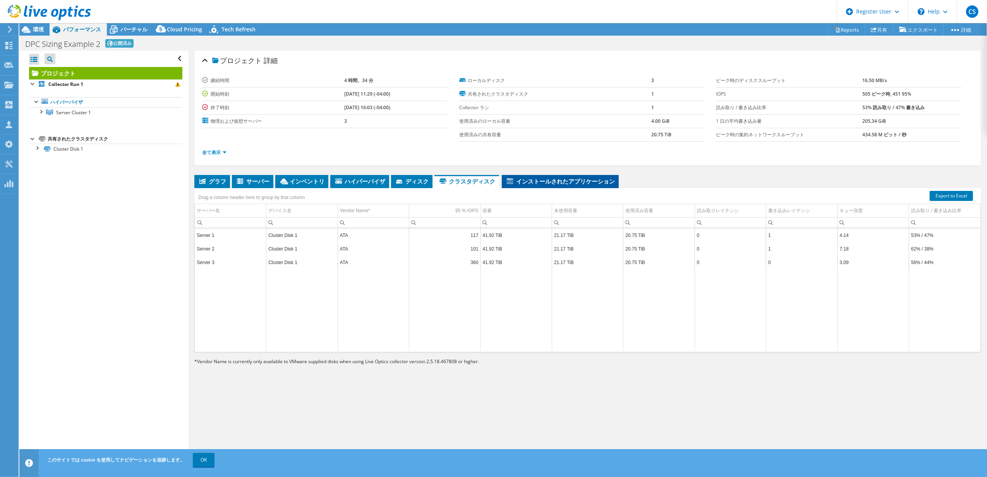
click at [539, 187] on li "インストールされたアプリケーション" at bounding box center [560, 181] width 117 height 13
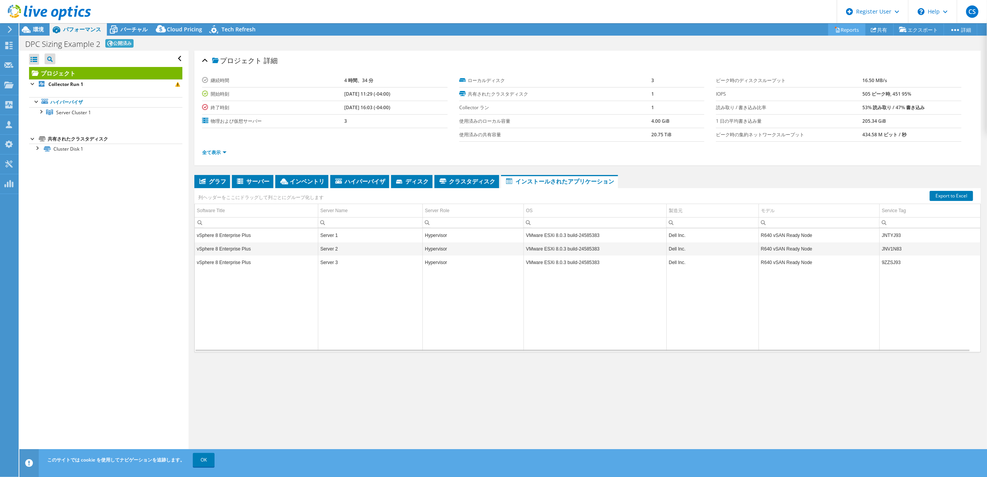
click at [847, 31] on link "Reports" at bounding box center [846, 30] width 37 height 12
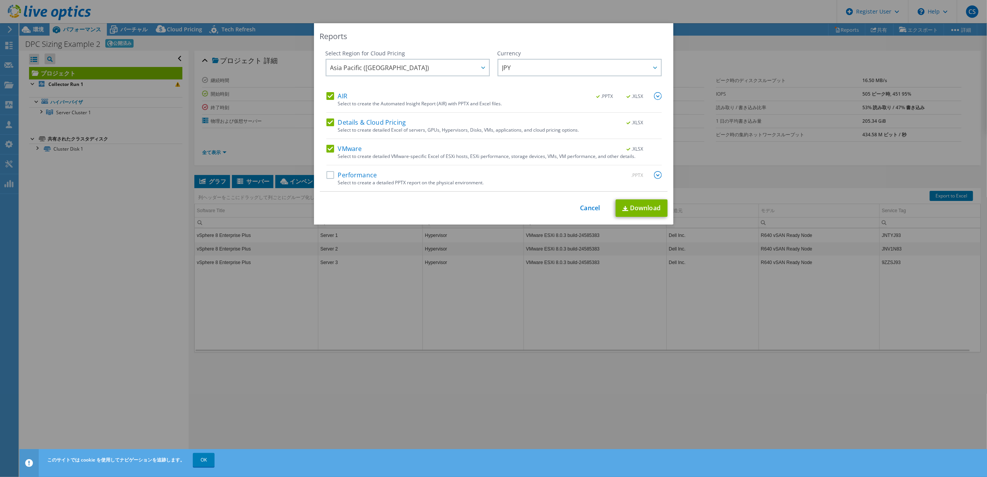
click at [328, 174] on label "Performance" at bounding box center [351, 175] width 51 height 8
click at [0, 0] on input "Performance" at bounding box center [0, 0] width 0 height 0
click at [642, 208] on link "Download" at bounding box center [642, 207] width 52 height 17
click at [714, 44] on div "Reports Select Region for Cloud Pricing Asia Pacific (Hong Kong) Asia Pacific (…" at bounding box center [493, 238] width 987 height 431
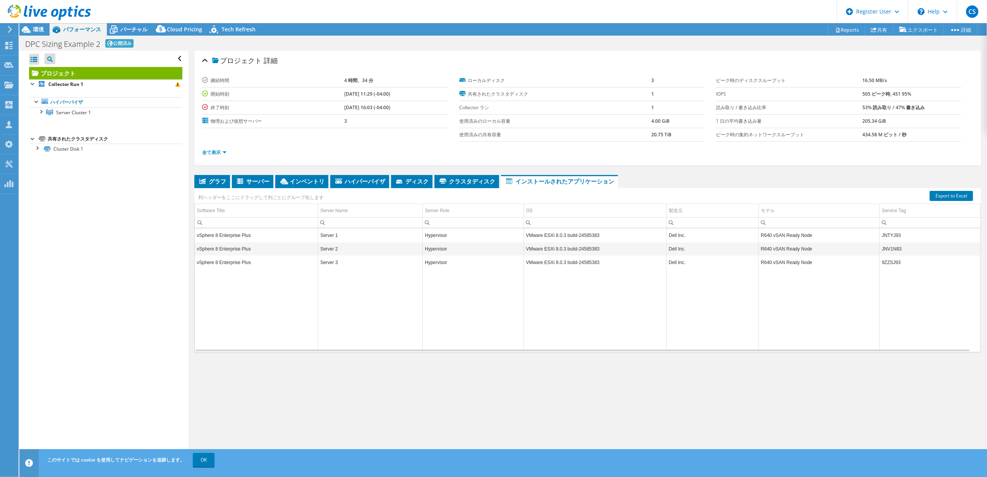
click at [688, 187] on ul "グラフ サーバー インベントリ ハイパーバイザ ディスク クラスタディスク" at bounding box center [587, 181] width 786 height 13
click at [208, 177] on span "グラフ" at bounding box center [212, 181] width 28 height 8
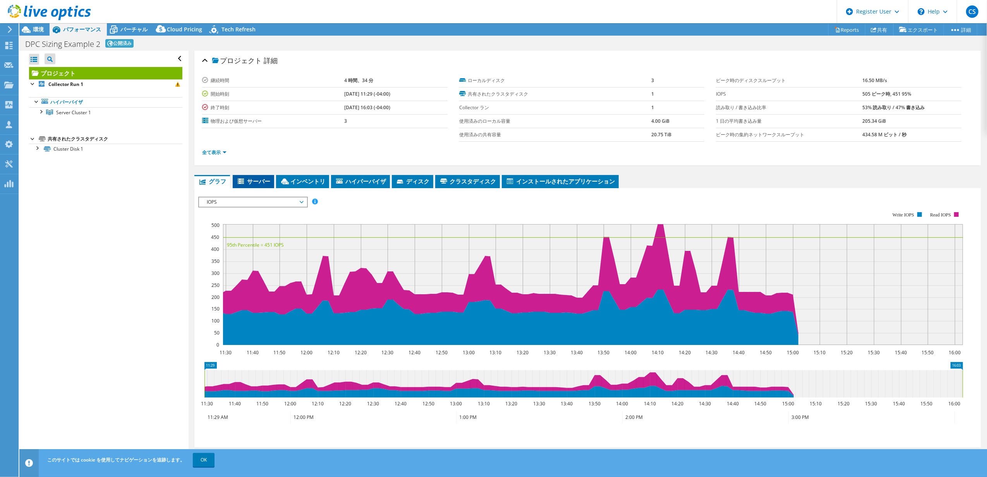
click at [252, 186] on li "サーバー" at bounding box center [253, 181] width 41 height 13
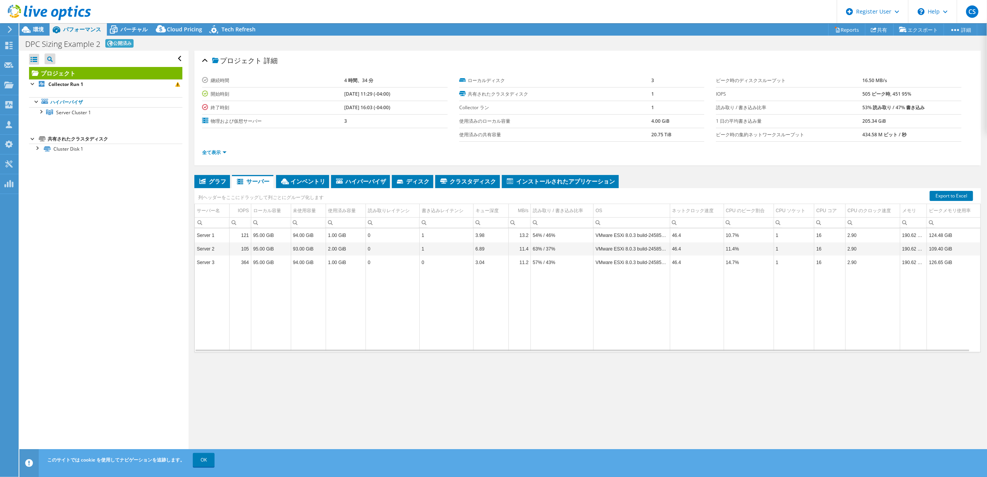
click at [311, 189] on div "列ヘッダーをここにドラッグして列ごとにグループ化します" at bounding box center [260, 196] width 133 height 17
click at [318, 182] on span "インベントリ" at bounding box center [302, 181] width 45 height 8
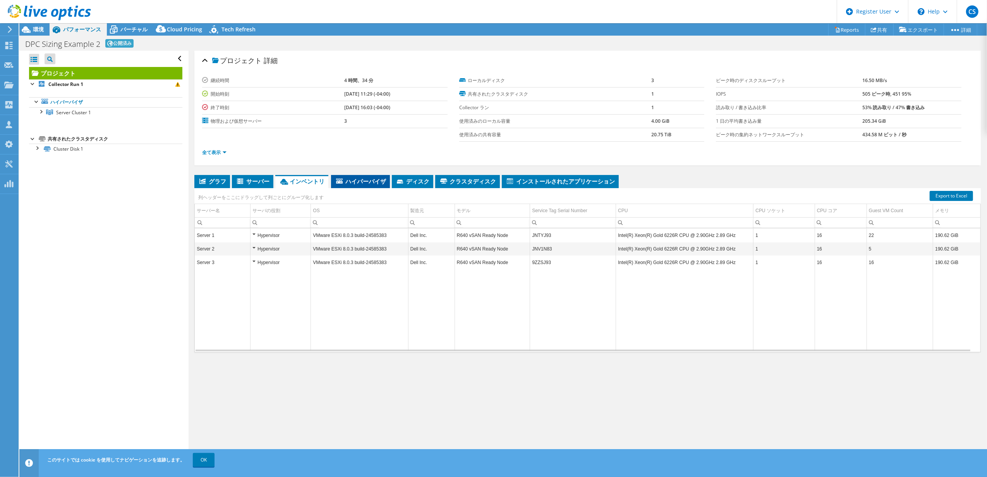
drag, startPoint x: 357, startPoint y: 180, endPoint x: 362, endPoint y: 179, distance: 5.2
click at [357, 180] on span "ハイパーバイザ" at bounding box center [360, 181] width 51 height 8
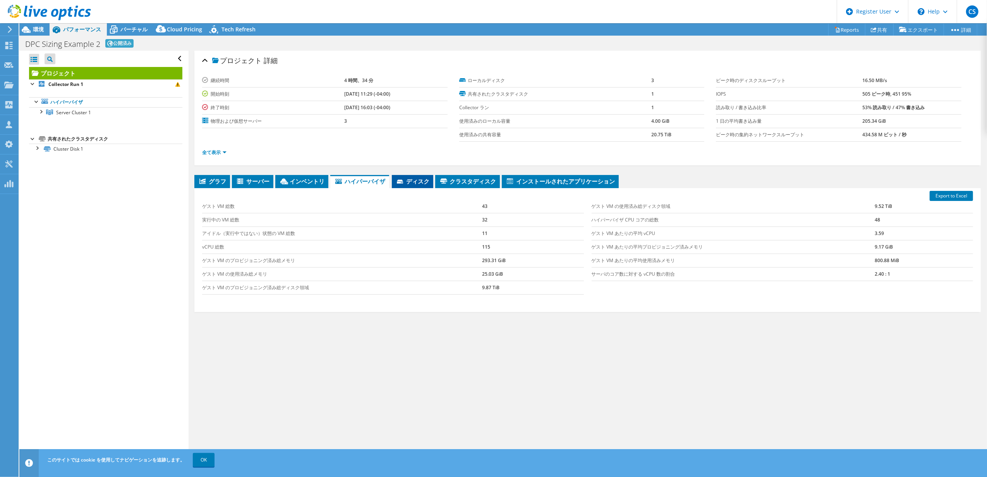
click at [420, 180] on span "ディスク" at bounding box center [413, 181] width 34 height 8
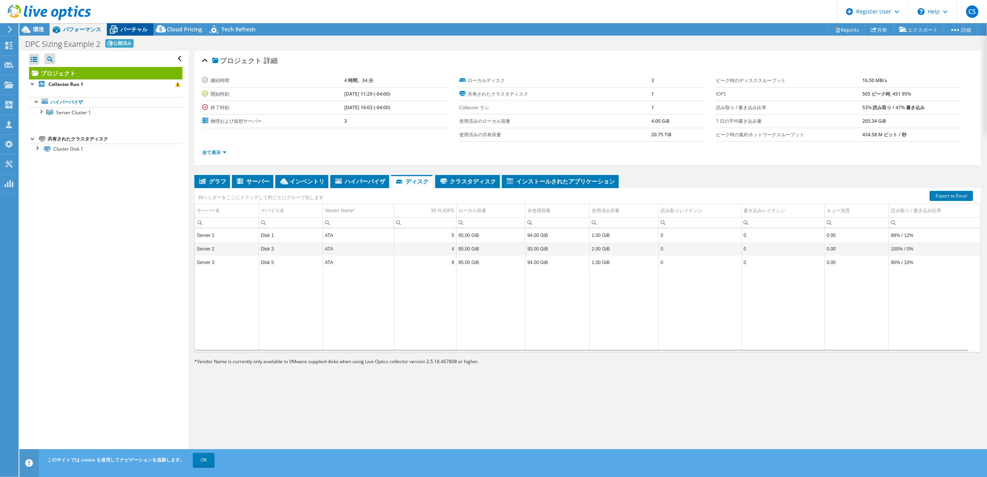
click at [125, 34] on div "バーチャル" at bounding box center [130, 29] width 46 height 12
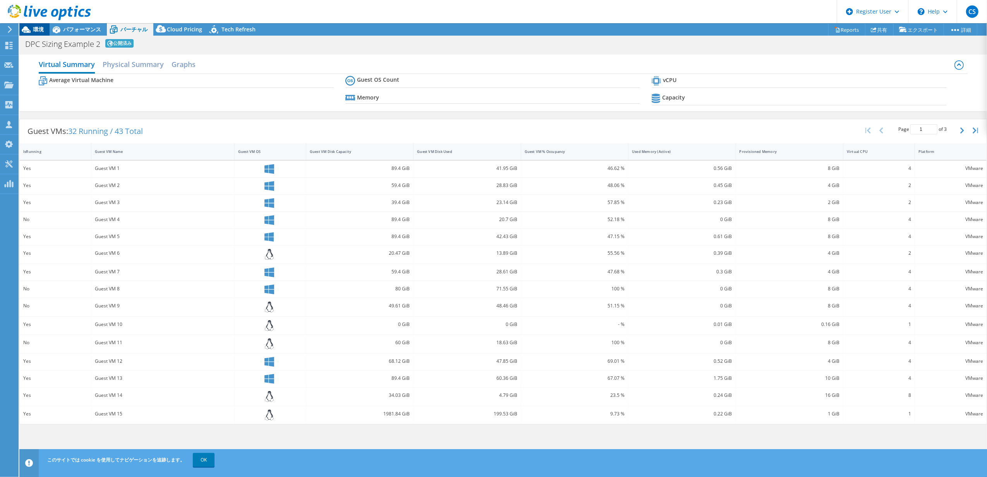
click at [34, 30] on span "環境" at bounding box center [38, 29] width 11 height 7
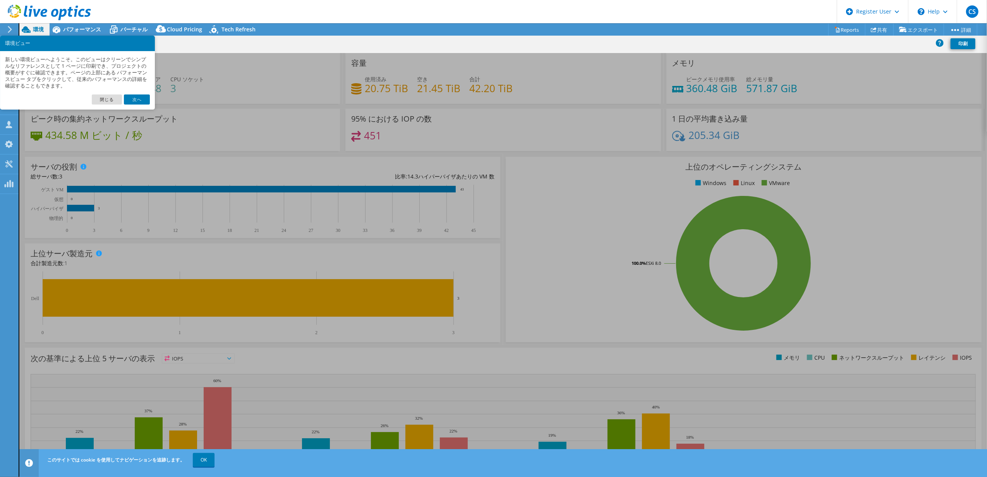
click at [440, 144] on div "95% における IOP の数 451" at bounding box center [502, 130] width 315 height 42
click at [135, 101] on link "次へ" at bounding box center [137, 99] width 26 height 10
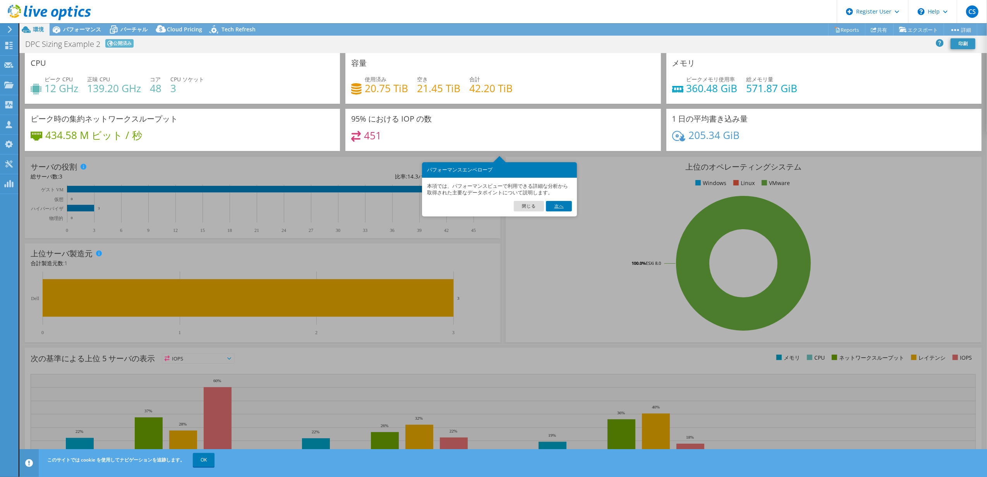
click at [554, 208] on link "次へ" at bounding box center [559, 206] width 26 height 10
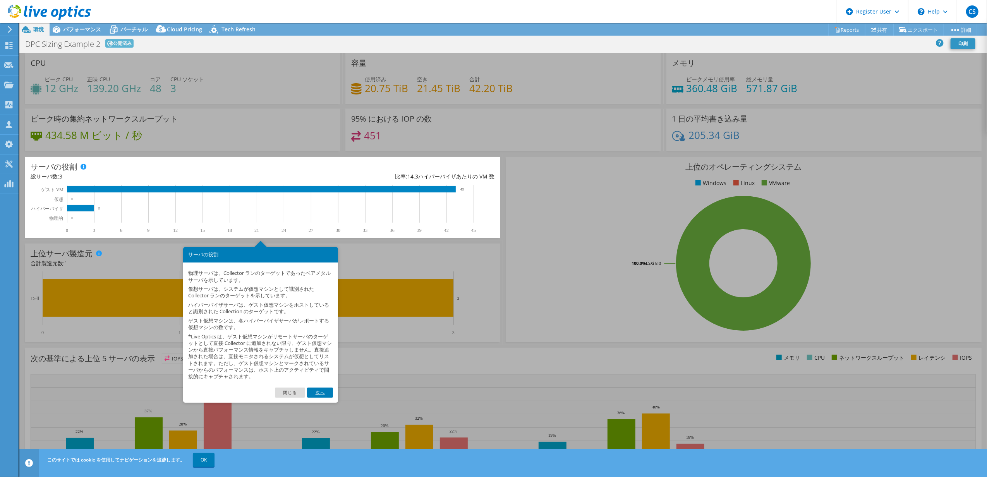
click at [322, 389] on link "次へ" at bounding box center [320, 393] width 26 height 10
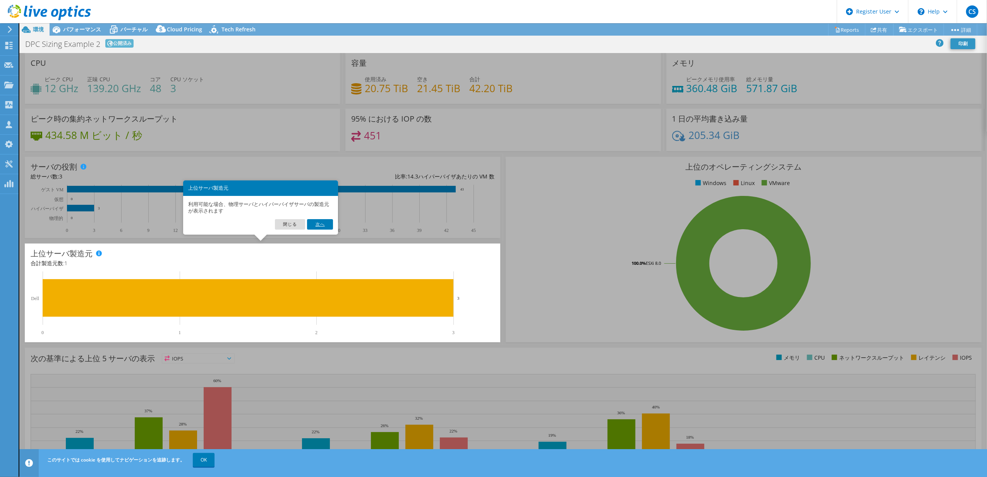
click at [316, 226] on link "次へ" at bounding box center [320, 224] width 26 height 10
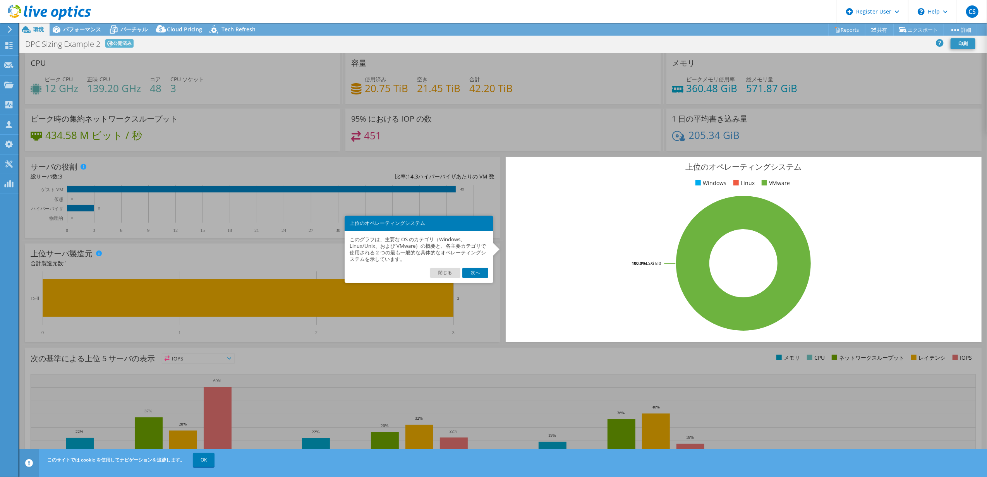
click at [596, 135] on div "95% における IOP の数 451" at bounding box center [502, 130] width 315 height 42
drag, startPoint x: 592, startPoint y: 151, endPoint x: 599, endPoint y: 160, distance: 11.0
click at [592, 152] on div "95% における IOP の数 451" at bounding box center [503, 132] width 321 height 47
drag, startPoint x: 549, startPoint y: 330, endPoint x: 512, endPoint y: 335, distance: 37.5
click at [516, 335] on div "上位のオペレーティングシステム Windows Linux VMware 100.0% ESXi 8.0" at bounding box center [744, 249] width 476 height 185
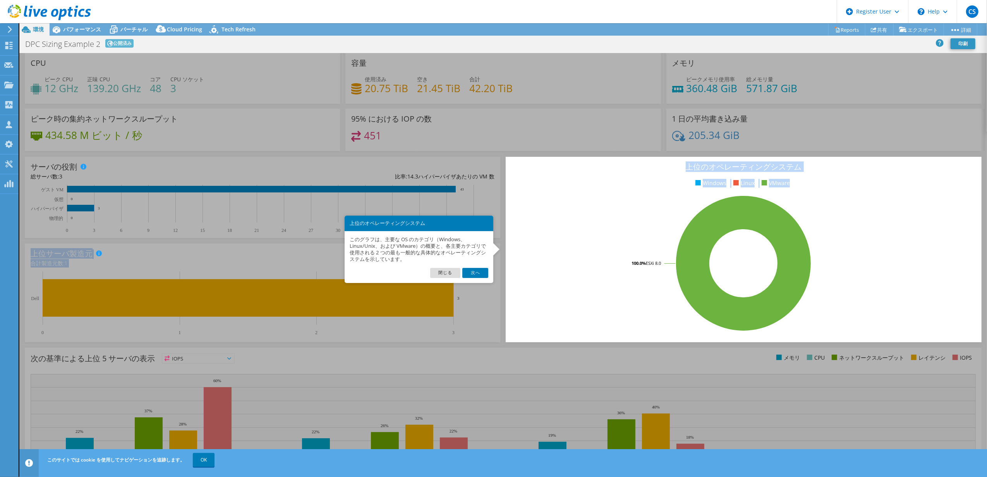
click at [463, 347] on section "CPU ピーク CPU 12 GHz 正味 CPU 139.20 GHz コア 48 CPU ソケット 3 容量 使用済み 20.75 TiB 空き 21.4…" at bounding box center [503, 278] width 968 height 451
drag, startPoint x: 463, startPoint y: 347, endPoint x: 434, endPoint y: 235, distance: 116.0
click at [429, 233] on div "このグラフは、主要な OS のカテゴリ（Windows、Linux/Unix、および VMware）の概要と、各主要カテゴリで使用される 2 つの最も一般的な…" at bounding box center [419, 249] width 149 height 37
click at [475, 270] on link "次へ" at bounding box center [475, 273] width 26 height 10
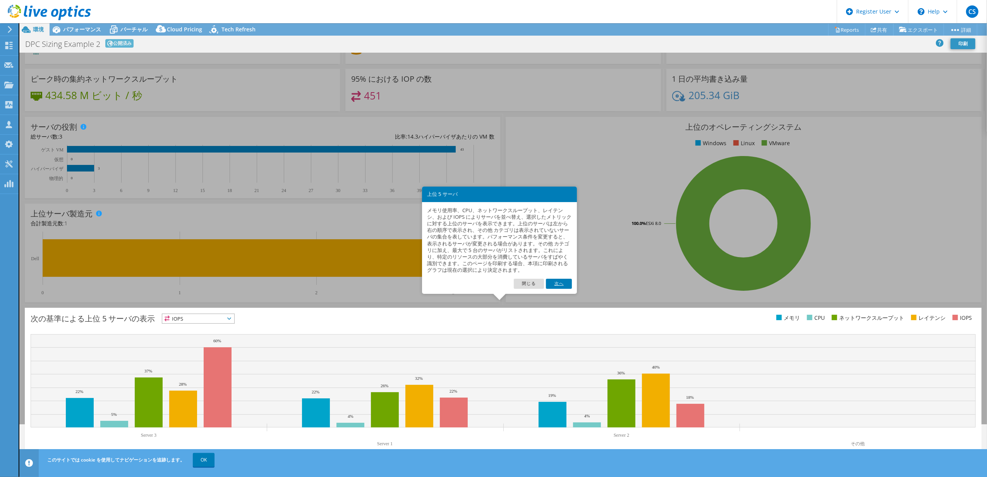
click at [564, 285] on link "次へ" at bounding box center [559, 284] width 26 height 10
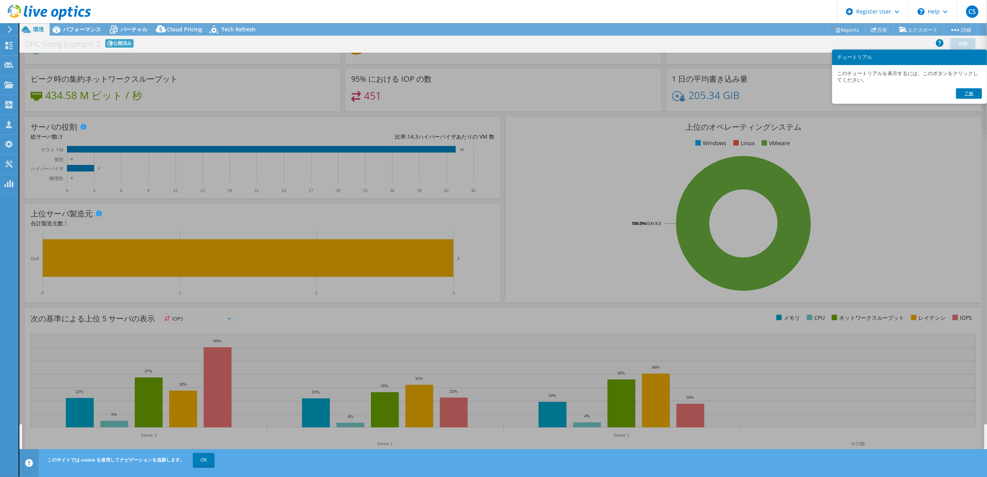
click at [972, 98] on link "了解" at bounding box center [969, 93] width 26 height 10
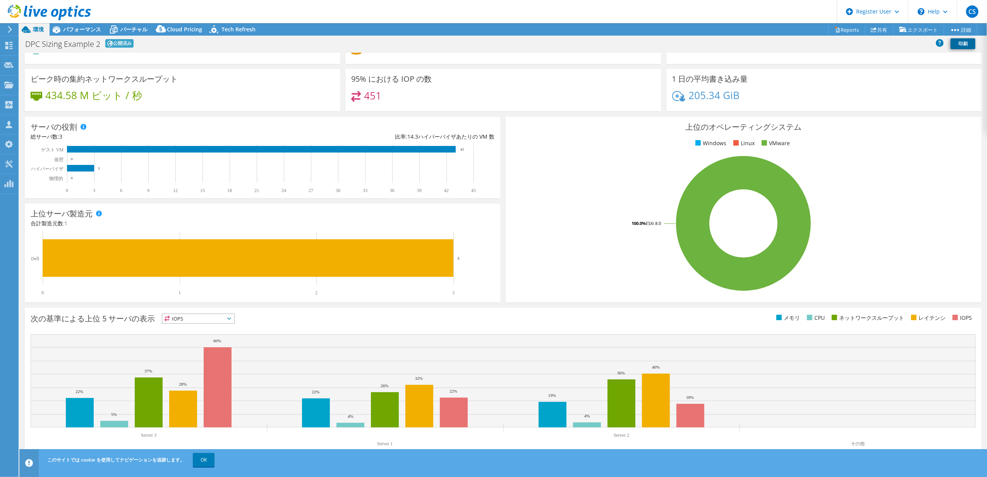
click at [953, 43] on link "印刷" at bounding box center [963, 43] width 25 height 11
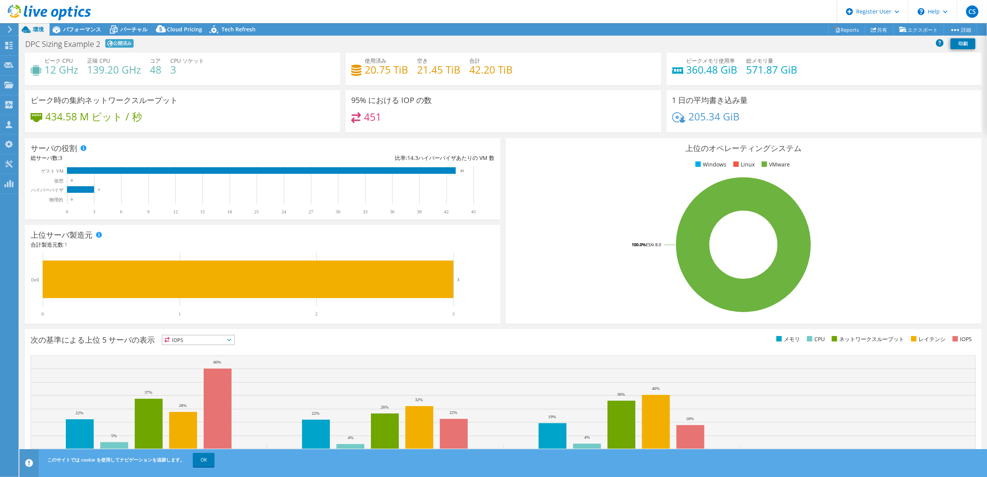
scroll to position [0, 0]
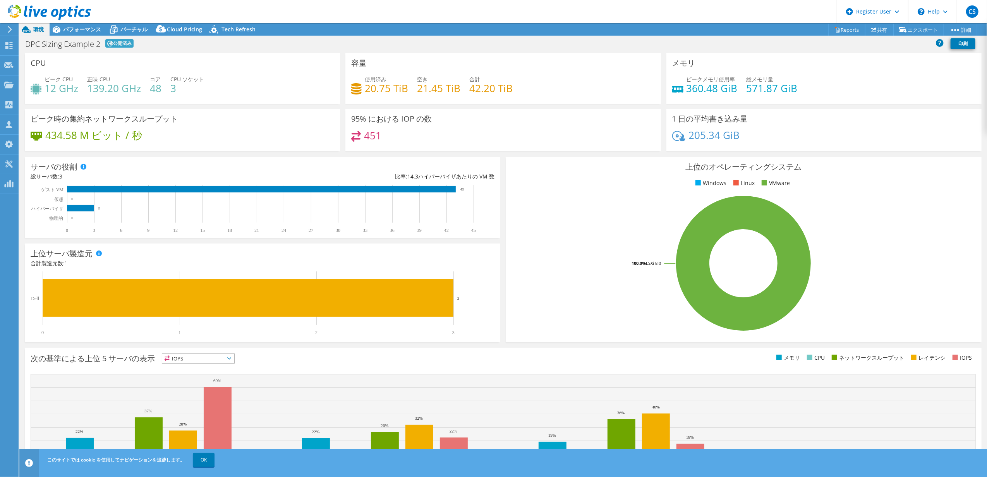
drag, startPoint x: 331, startPoint y: 318, endPoint x: 327, endPoint y: 249, distance: 68.3
click at [87, 33] on div "パフォーマンス" at bounding box center [78, 29] width 57 height 12
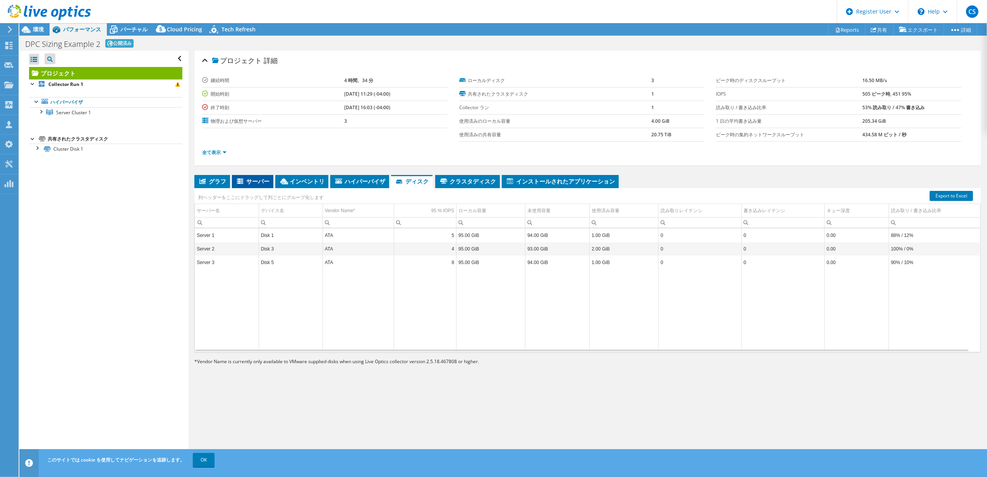
click at [237, 183] on icon at bounding box center [241, 182] width 8 height 7
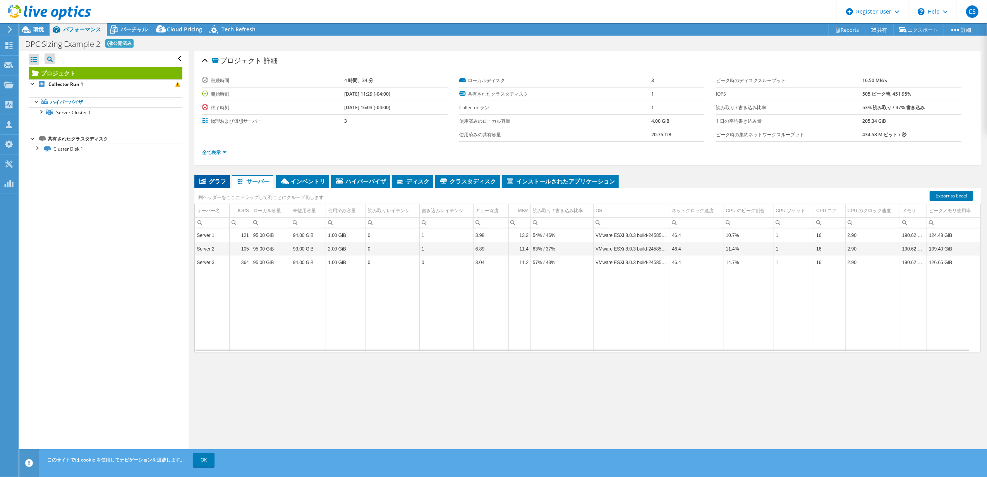
click at [208, 183] on span "グラフ" at bounding box center [212, 181] width 28 height 8
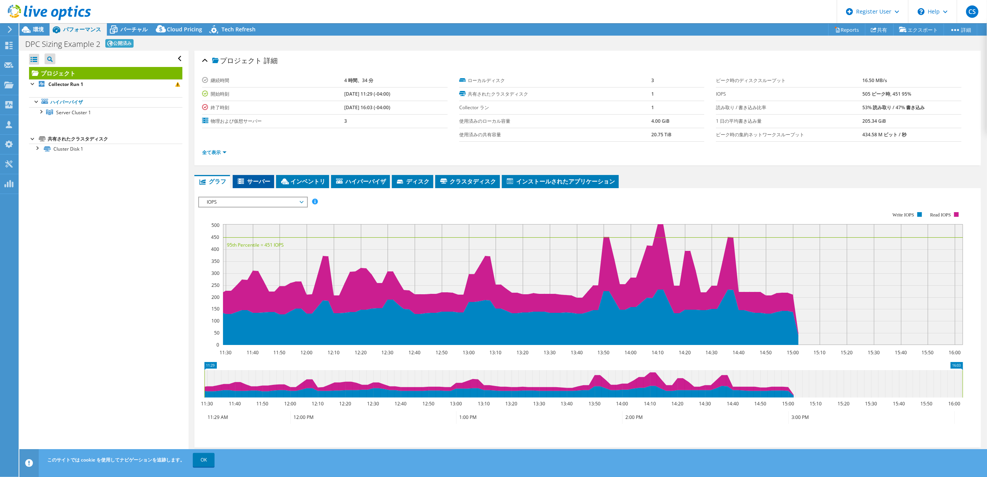
click at [246, 178] on span "サーバー" at bounding box center [254, 181] width 34 height 8
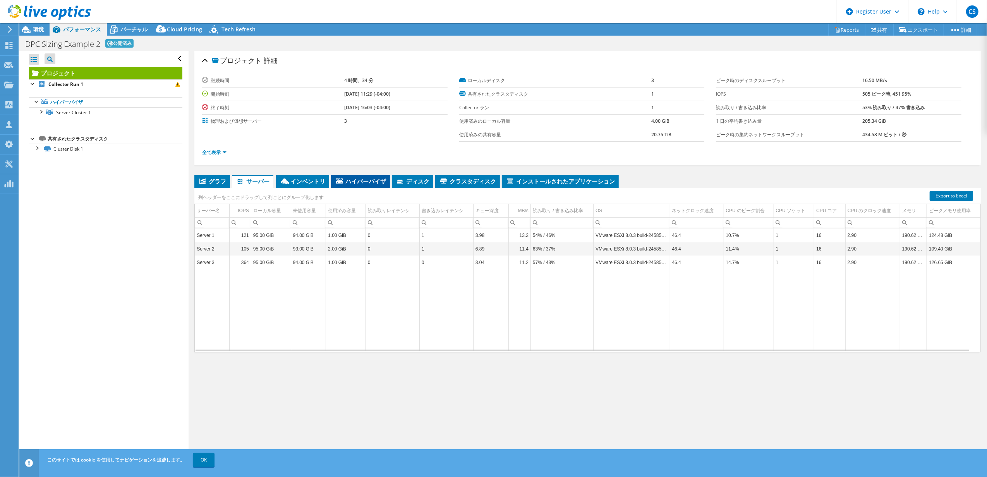
click at [360, 180] on span "ハイパーバイザ" at bounding box center [360, 181] width 51 height 8
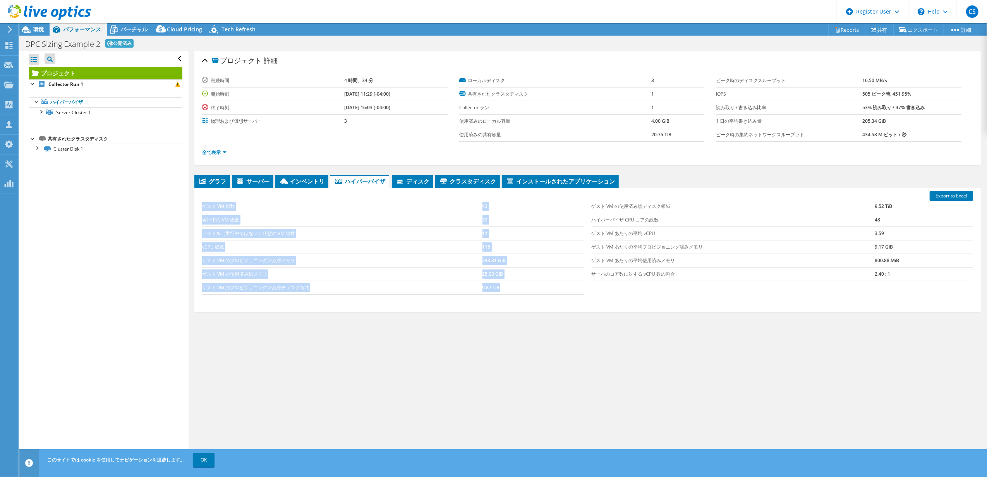
drag, startPoint x: 200, startPoint y: 208, endPoint x: 508, endPoint y: 290, distance: 319.1
click at [508, 290] on div "ゲスト VM 総数 43 実行中の VM 総数 32 アイドル（実行中ではない）状態の VM 総数 11 vCPU 総数 115 ゲスト VM のプロビジョニ…" at bounding box center [392, 247] width 389 height 110
click at [508, 290] on td "9.87 TiB" at bounding box center [532, 288] width 101 height 14
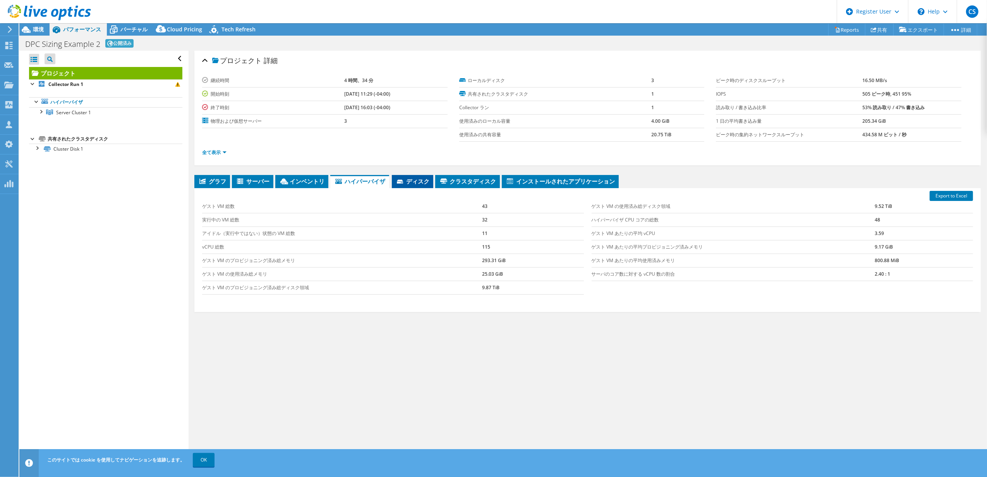
click at [414, 186] on li "ディスク" at bounding box center [412, 181] width 41 height 13
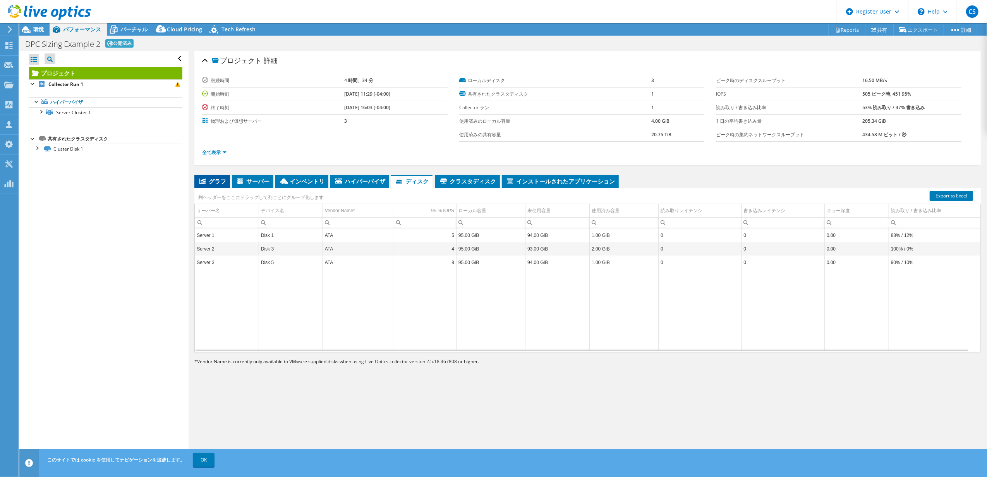
click at [199, 180] on span "グラフ" at bounding box center [212, 181] width 28 height 8
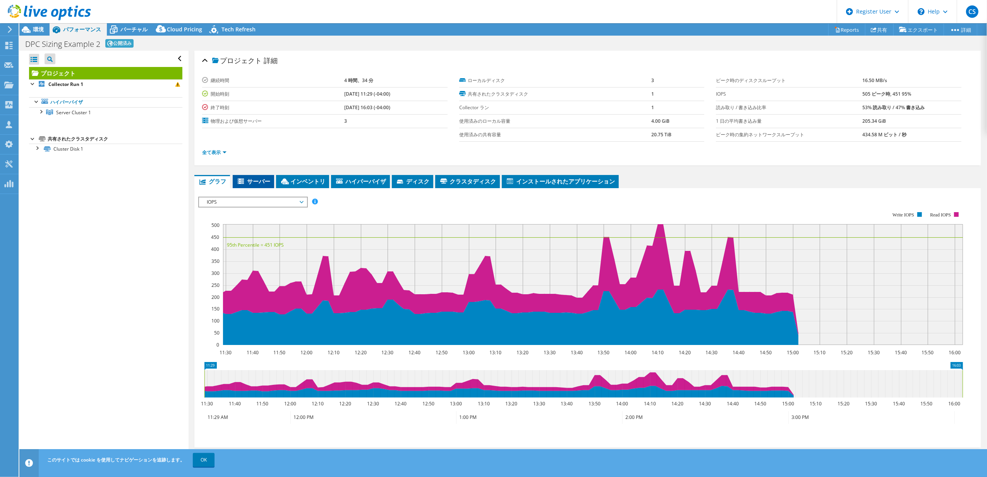
click at [242, 177] on span "サーバー" at bounding box center [254, 181] width 34 height 8
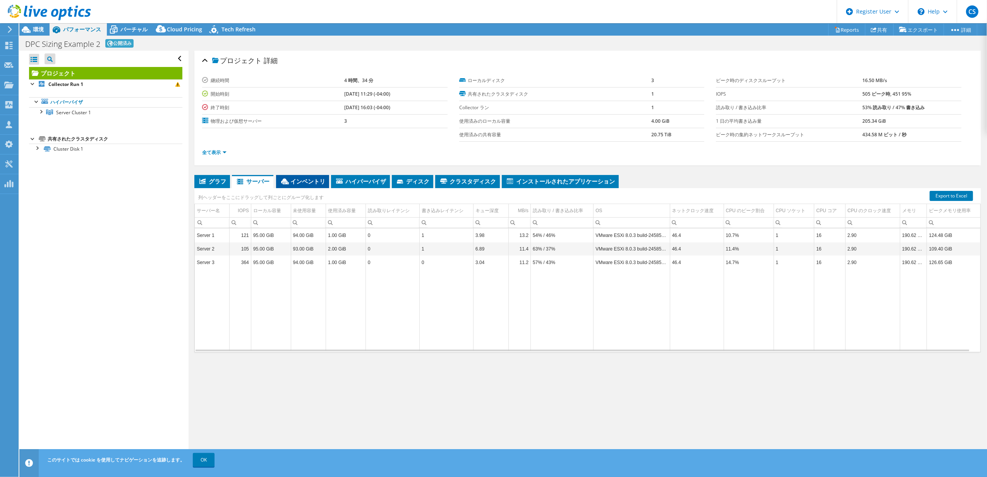
click at [320, 181] on span "インベントリ" at bounding box center [302, 181] width 45 height 8
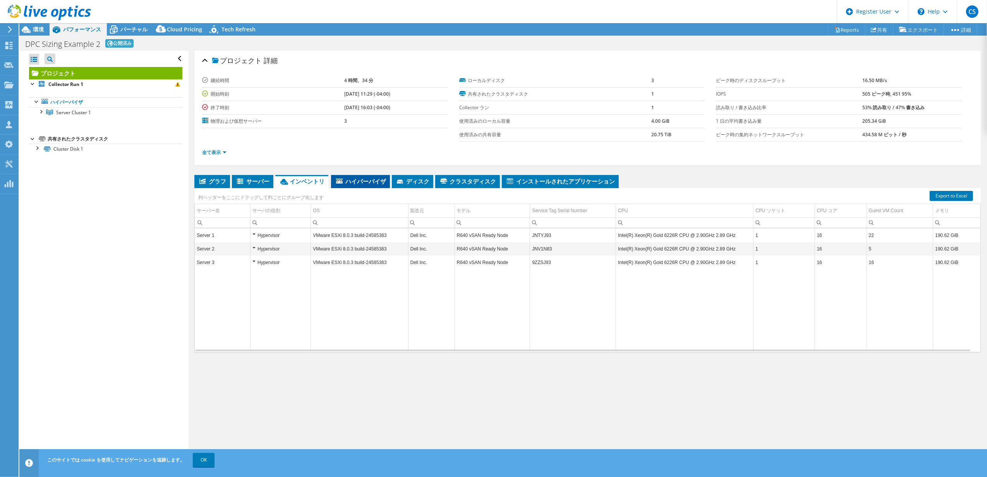
click at [355, 185] on li "ハイパーバイザ" at bounding box center [360, 181] width 59 height 13
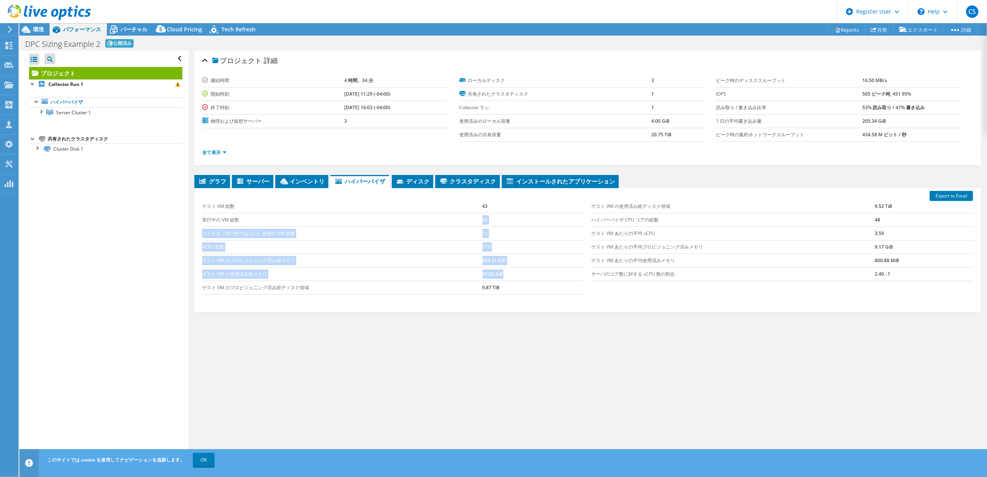
drag, startPoint x: 472, startPoint y: 222, endPoint x: 524, endPoint y: 283, distance: 80.3
click at [524, 282] on tbody "ゲスト VM 総数 43 実行中の VM 総数 32 アイドル（実行中ではない）状態の VM 総数 11 vCPU 総数 115 ゲスト VM のプロビジョニ…" at bounding box center [392, 247] width 381 height 95
drag, startPoint x: 524, startPoint y: 283, endPoint x: 521, endPoint y: 295, distance: 11.9
click at [521, 294] on td "9.87 TiB" at bounding box center [532, 288] width 101 height 14
drag, startPoint x: 477, startPoint y: 248, endPoint x: 502, endPoint y: 248, distance: 24.4
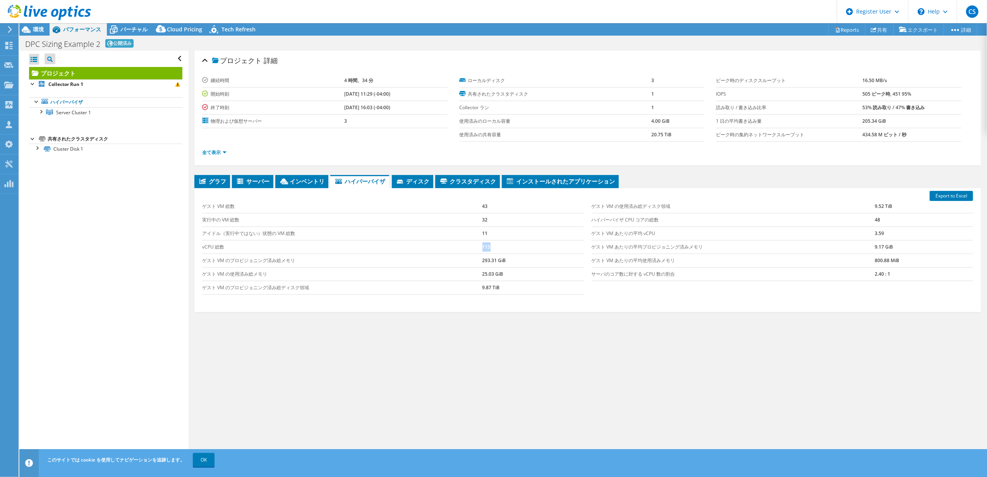
click at [502, 248] on tr "vCPU 総数 115" at bounding box center [392, 247] width 381 height 14
drag, startPoint x: 502, startPoint y: 248, endPoint x: 605, endPoint y: 253, distance: 103.1
click at [605, 253] on td "ゲスト VM あたりの平均プロビジョニング済みメモリ" at bounding box center [733, 247] width 283 height 14
drag, startPoint x: 584, startPoint y: 205, endPoint x: 605, endPoint y: 234, distance: 35.2
click at [605, 234] on div "ゲスト VM の使用済み総ディスク領域 9.52 TiB ハイパーバイザ CPU コアの総数 48 ゲスト VM あたりの平均 vCPU 3.59 ゲスト V…" at bounding box center [782, 240] width 389 height 97
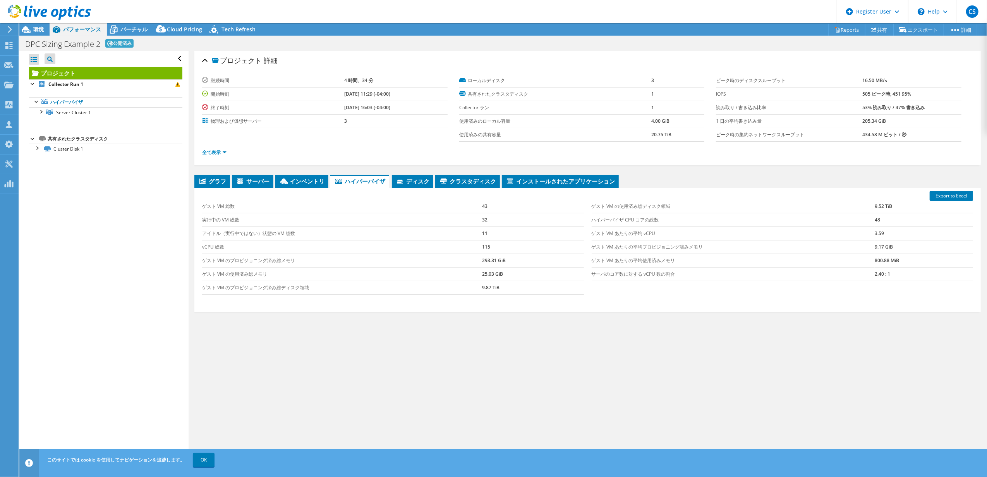
drag, startPoint x: 605, startPoint y: 234, endPoint x: 659, endPoint y: 279, distance: 70.4
click at [659, 279] on td "サーバのコア数に対する vCPU 数の割合" at bounding box center [733, 274] width 283 height 14
drag, startPoint x: 936, startPoint y: 279, endPoint x: 889, endPoint y: 278, distance: 46.9
click at [888, 276] on td "2.40 : 1" at bounding box center [924, 274] width 98 height 14
click at [889, 278] on td "2.40 : 1" at bounding box center [924, 274] width 98 height 14
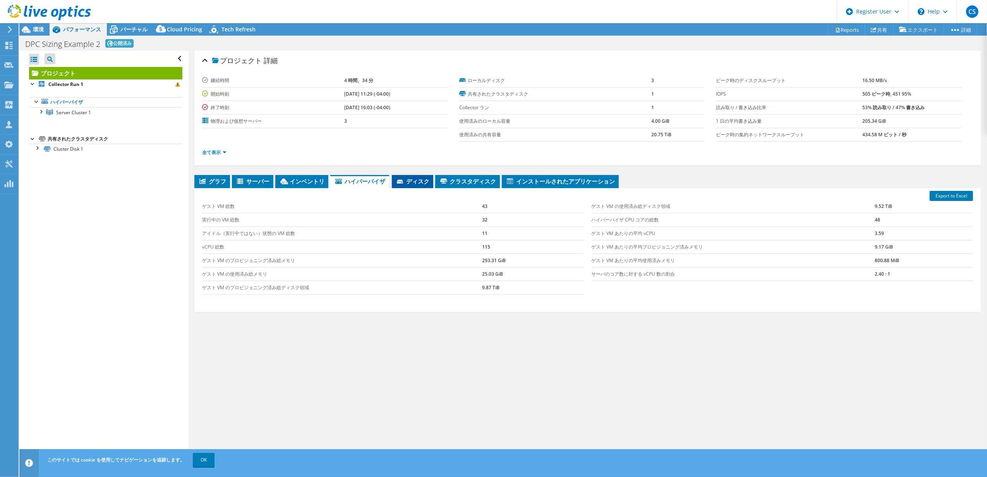
click at [408, 182] on span "ディスク" at bounding box center [413, 181] width 34 height 8
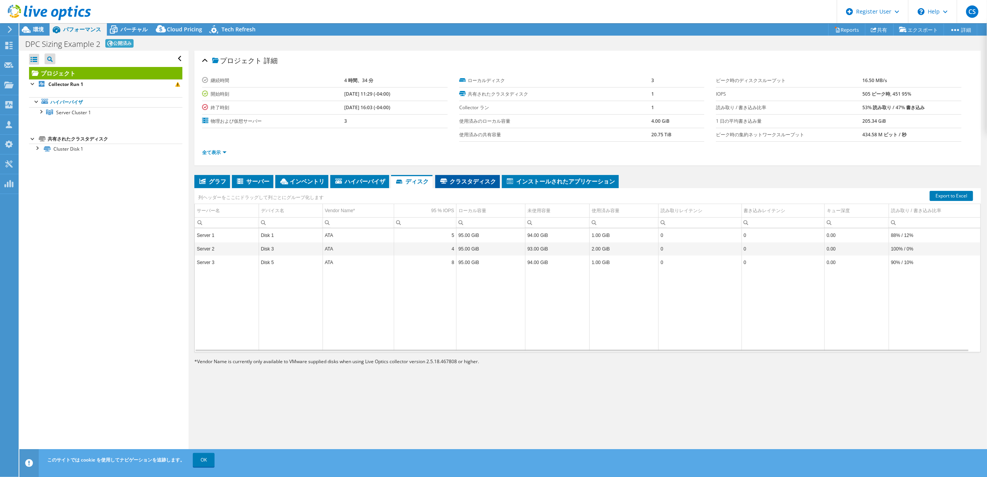
click at [477, 180] on span "クラスタディスク" at bounding box center [467, 181] width 57 height 8
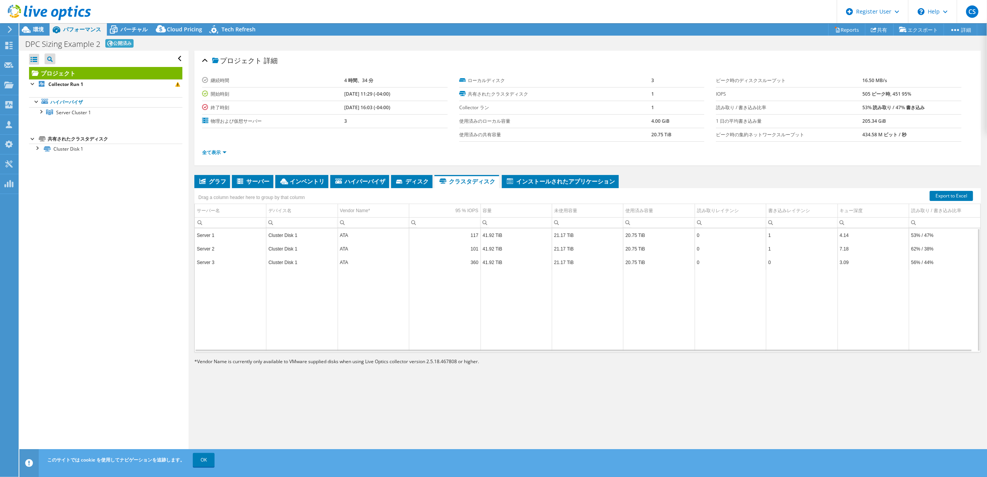
drag, startPoint x: 855, startPoint y: 296, endPoint x: 846, endPoint y: 304, distance: 12.3
click at [855, 296] on td "Data grid" at bounding box center [873, 310] width 71 height 82
